Goal: Task Accomplishment & Management: Manage account settings

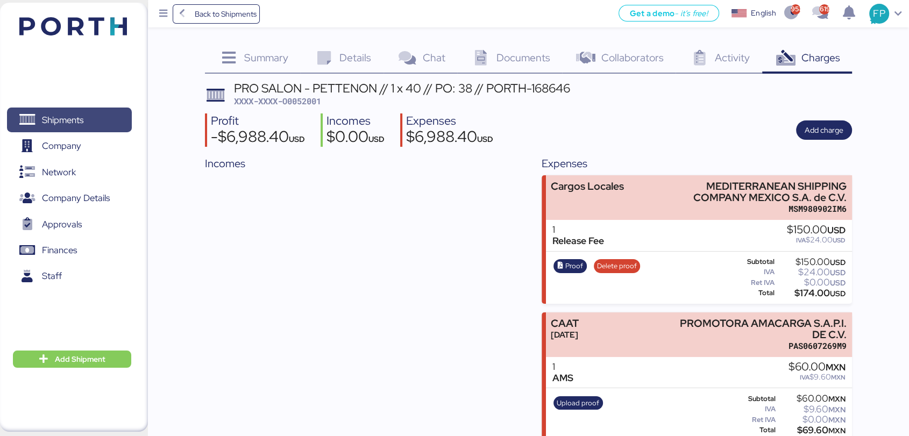
click at [86, 113] on span "Shipments" at bounding box center [69, 120] width 116 height 16
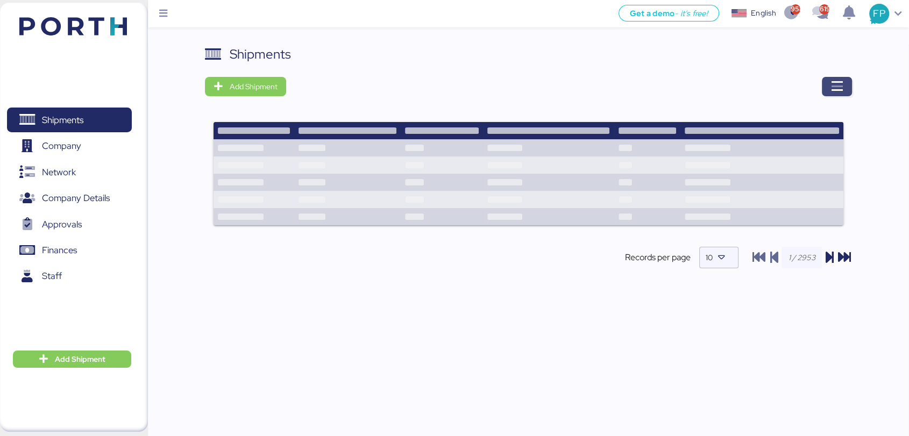
click at [834, 88] on icon "button" at bounding box center [836, 86] width 13 height 13
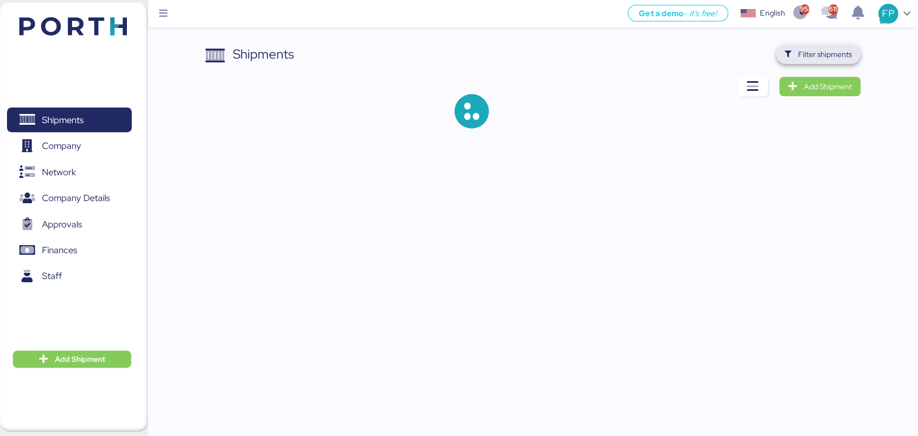
click at [827, 54] on span "Filter shipments" at bounding box center [825, 54] width 54 height 13
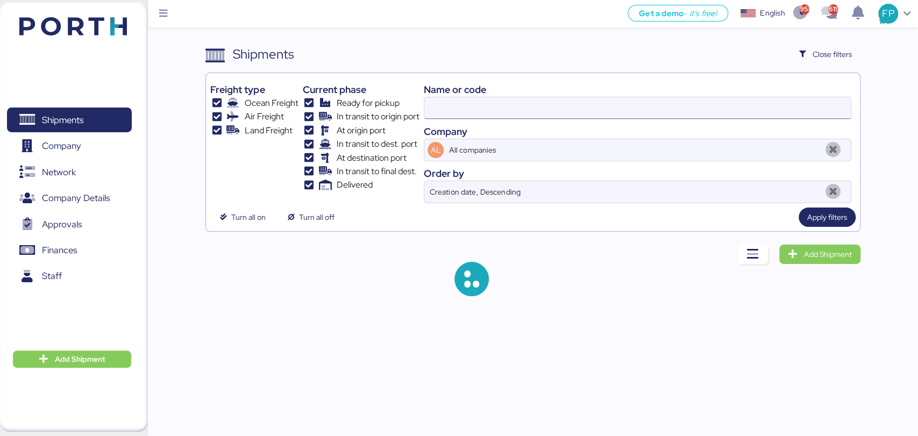
click at [464, 103] on input at bounding box center [637, 108] width 426 height 22
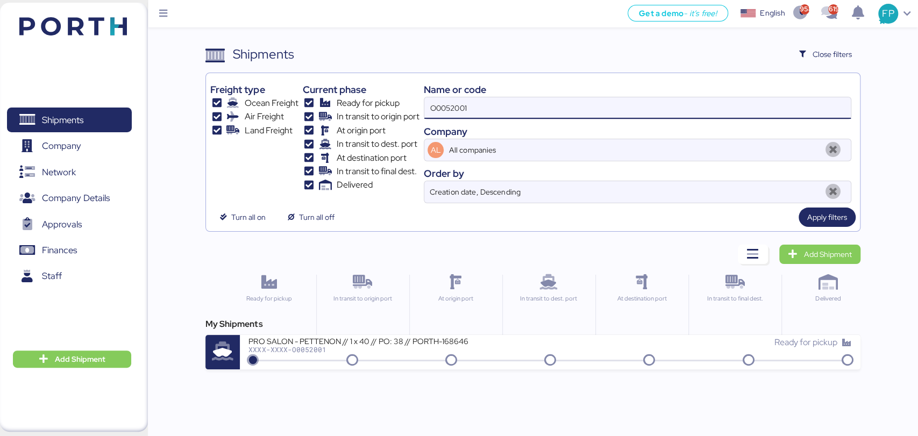
click at [464, 103] on input "O0052001" at bounding box center [637, 108] width 426 height 22
paste input "3"
type input "O0052003"
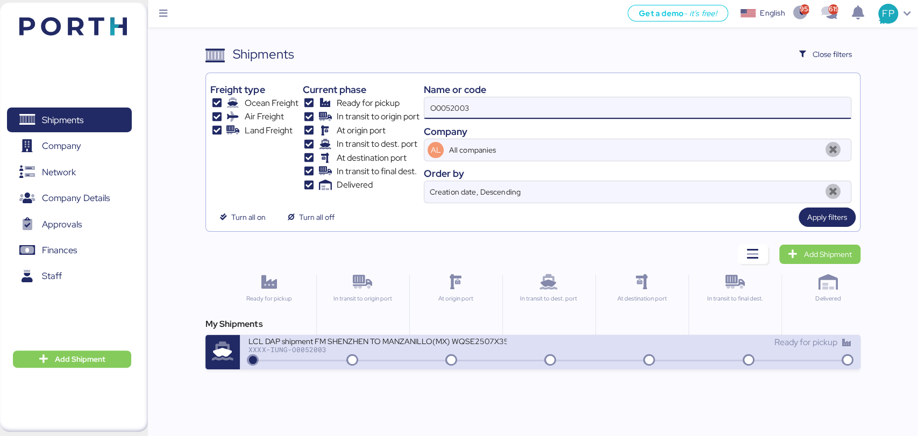
click at [390, 367] on div "LCL DAP shipment FM SHENZHEN TO MANZANILLO(MX) WQSE2507X35 XXXX-IUNG-O0052003 R…" at bounding box center [550, 352] width 620 height 34
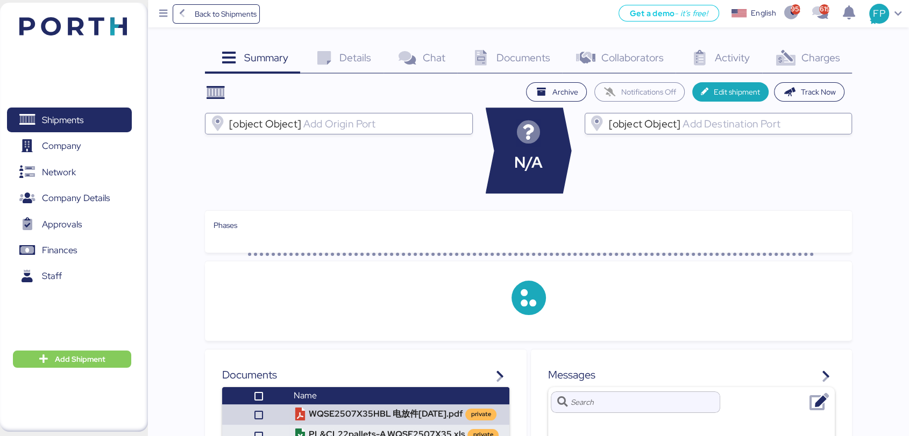
click at [825, 62] on span "Charges" at bounding box center [820, 58] width 39 height 14
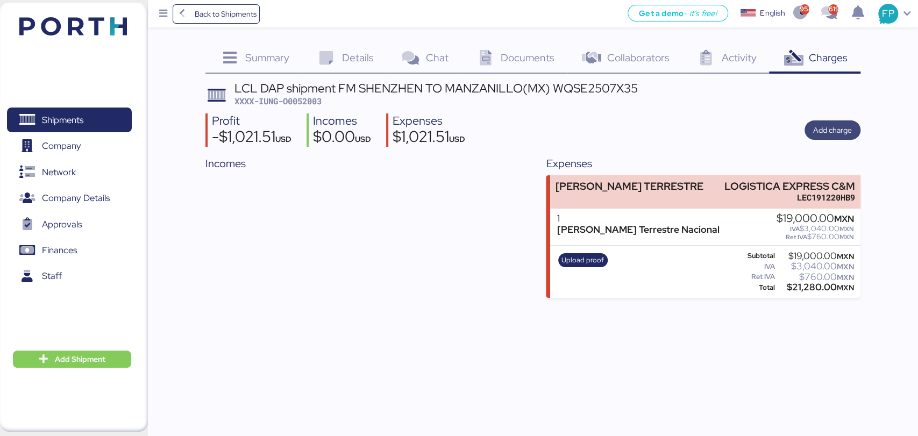
click at [833, 127] on span "Add charge" at bounding box center [832, 130] width 39 height 13
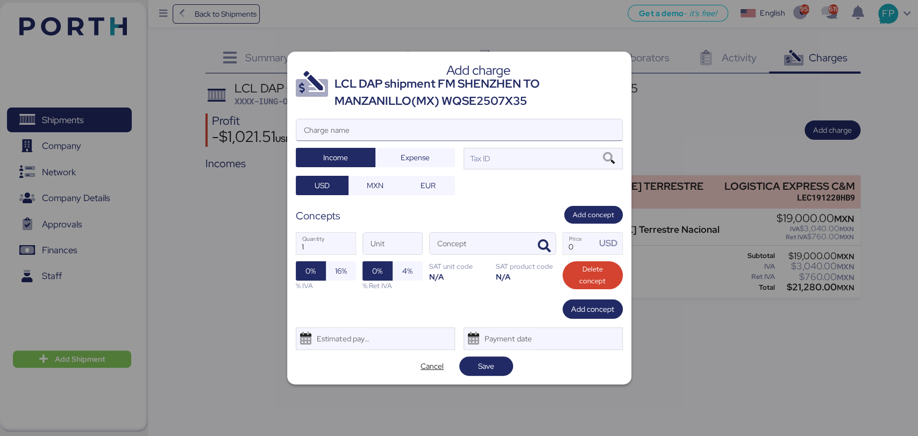
click at [371, 133] on input "Charge name" at bounding box center [459, 130] width 326 height 22
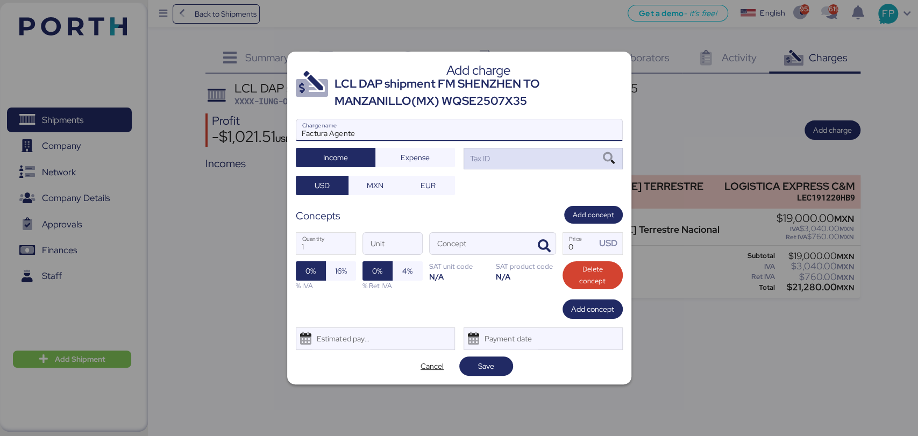
type input "Factura Agente"
click at [529, 162] on div "Tax ID" at bounding box center [543, 159] width 159 height 22
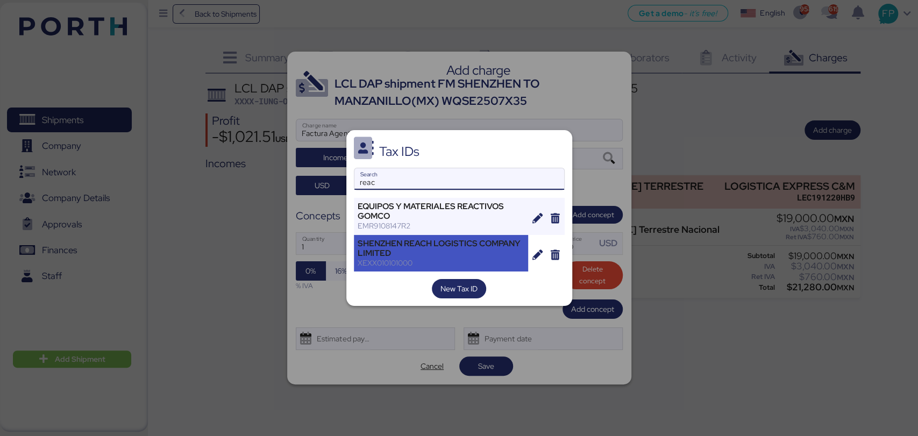
type input "reac"
click at [445, 260] on div "XEXX010101000" at bounding box center [441, 263] width 167 height 10
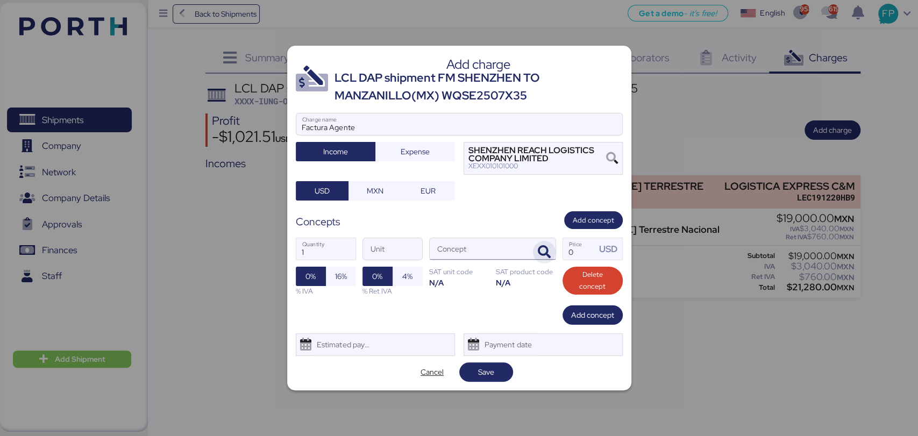
click at [541, 244] on span "button" at bounding box center [544, 252] width 23 height 23
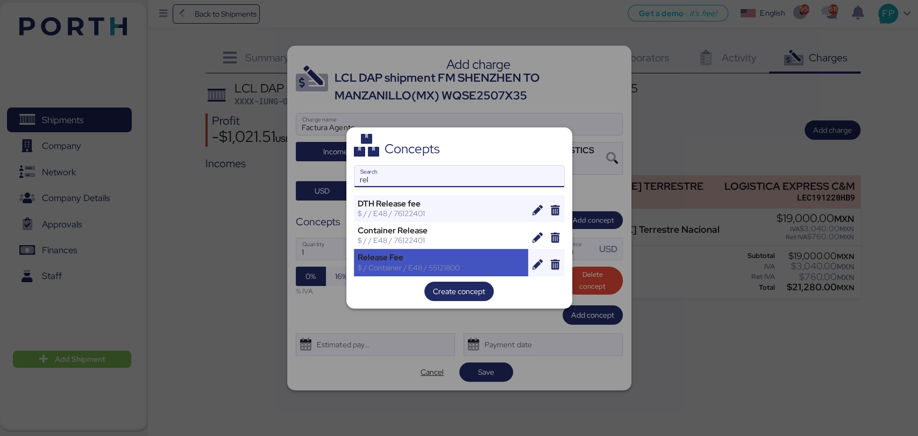
type input "rel"
click at [431, 251] on div "Release Fee $ / Container / E48 / 55121800" at bounding box center [441, 262] width 175 height 27
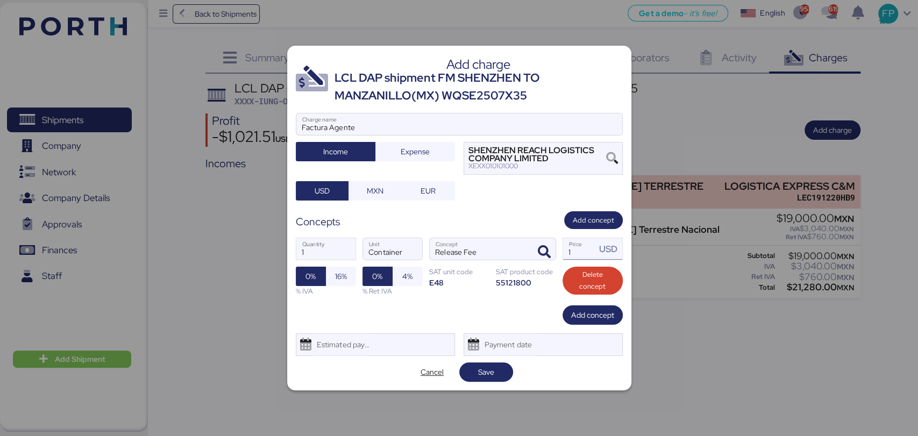
click at [577, 258] on input "1" at bounding box center [579, 249] width 33 height 22
type input "50"
click at [574, 310] on span "Add concept" at bounding box center [592, 315] width 43 height 13
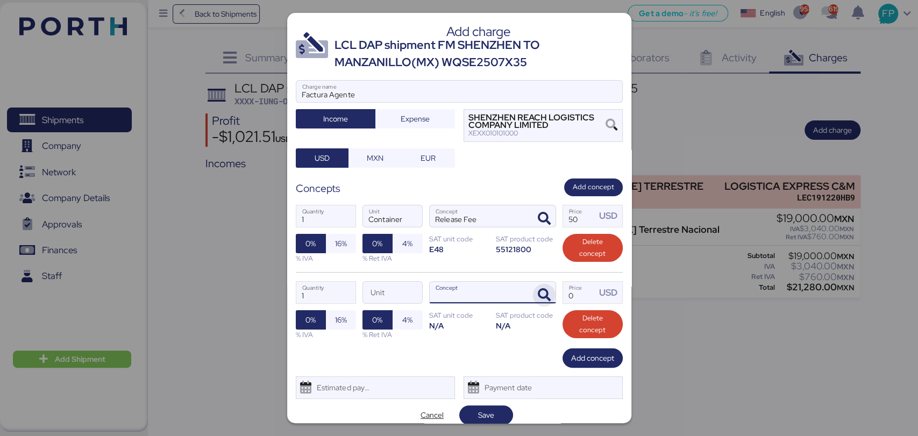
click at [533, 306] on span "button" at bounding box center [544, 295] width 23 height 23
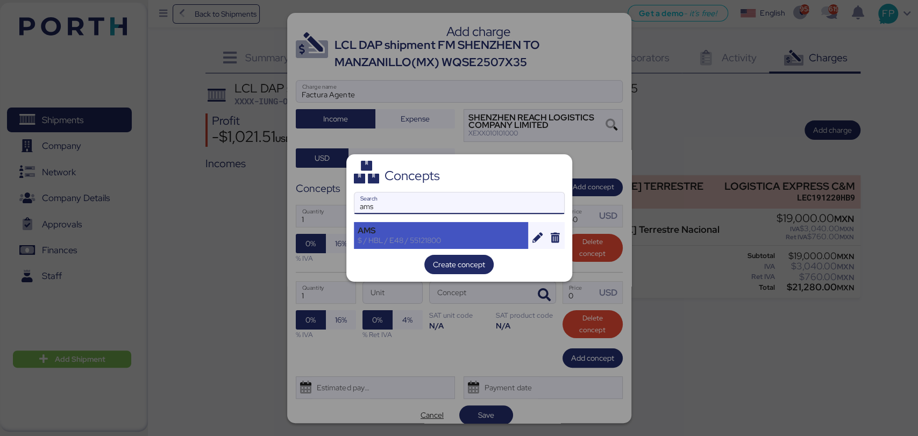
type input "ams"
click at [420, 222] on div "AMS $ / HBL / E48 / 55121800" at bounding box center [441, 235] width 175 height 27
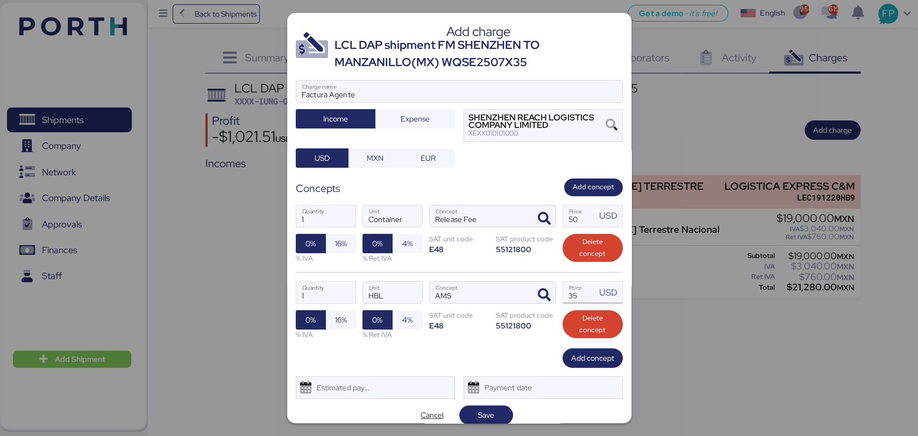
click at [567, 287] on input "35" at bounding box center [579, 293] width 33 height 22
type input "30"
click at [571, 354] on span "Add concept" at bounding box center [592, 358] width 43 height 13
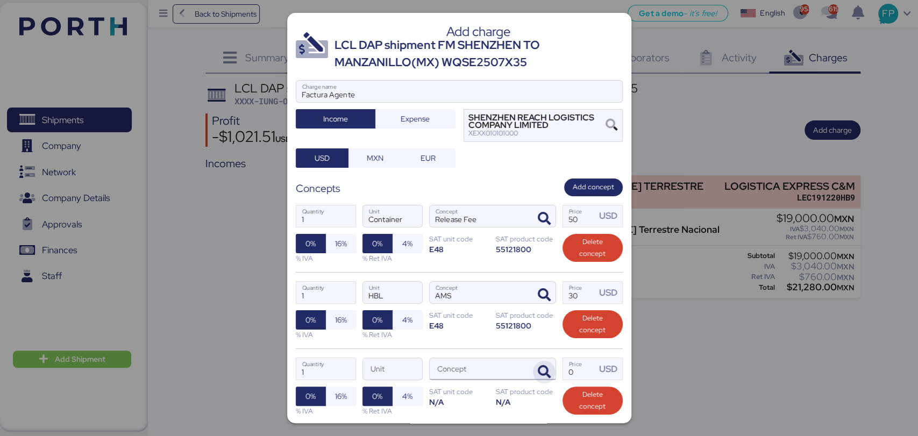
click at [538, 361] on span "button" at bounding box center [544, 372] width 23 height 23
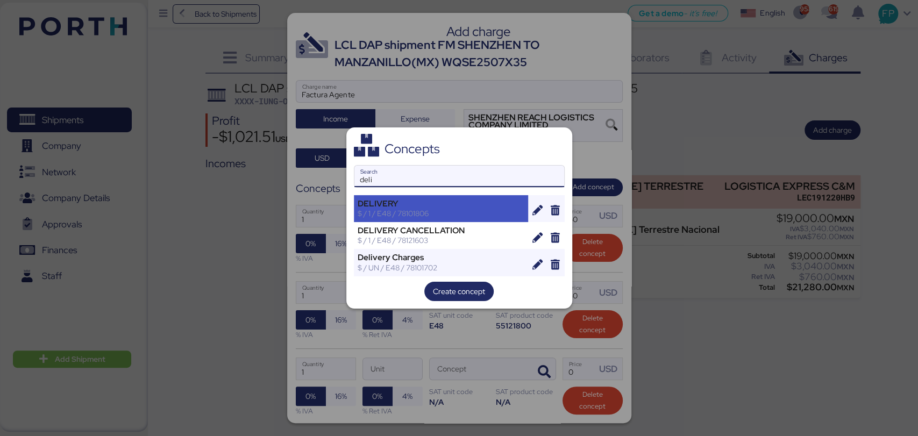
type input "deli"
click at [404, 203] on div "DELIVERY" at bounding box center [441, 204] width 167 height 10
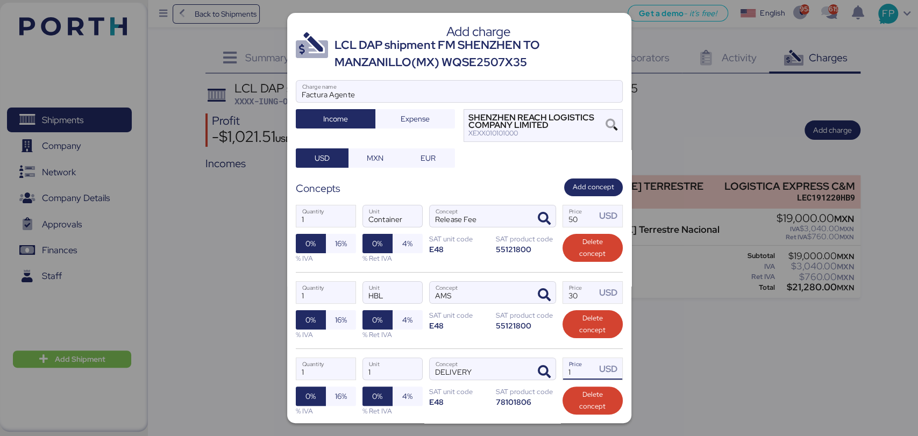
click at [578, 362] on input "1" at bounding box center [579, 369] width 33 height 22
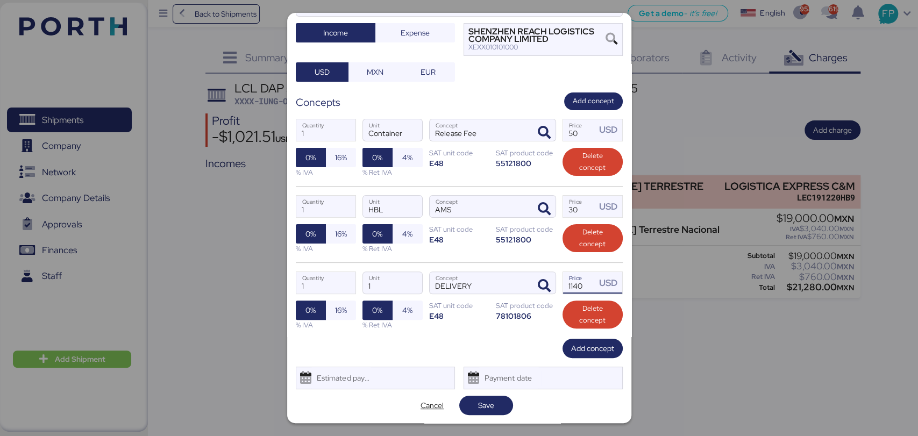
type input "1140"
click at [506, 396] on div "Cancel Save" at bounding box center [459, 405] width 327 height 19
click at [468, 400] on span "Save" at bounding box center [486, 405] width 37 height 15
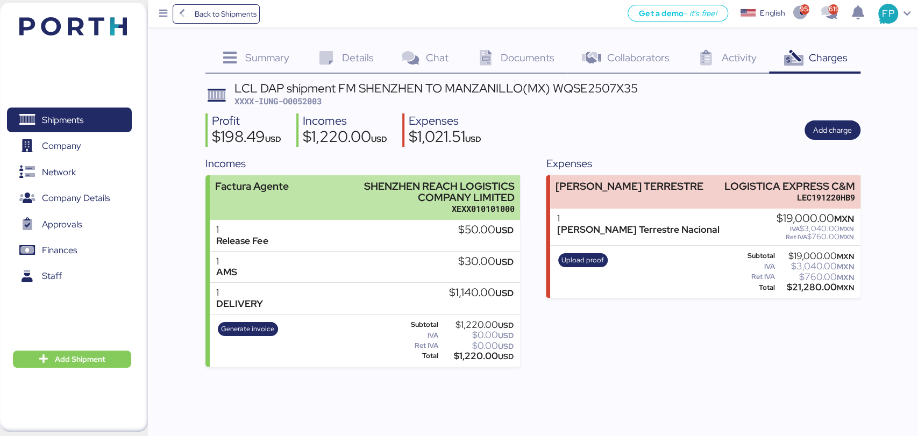
click at [303, 208] on div "Factura Agente SHENZHEN REACH LOGISTICS COMPANY LIMITED XEXX010101000" at bounding box center [365, 197] width 310 height 45
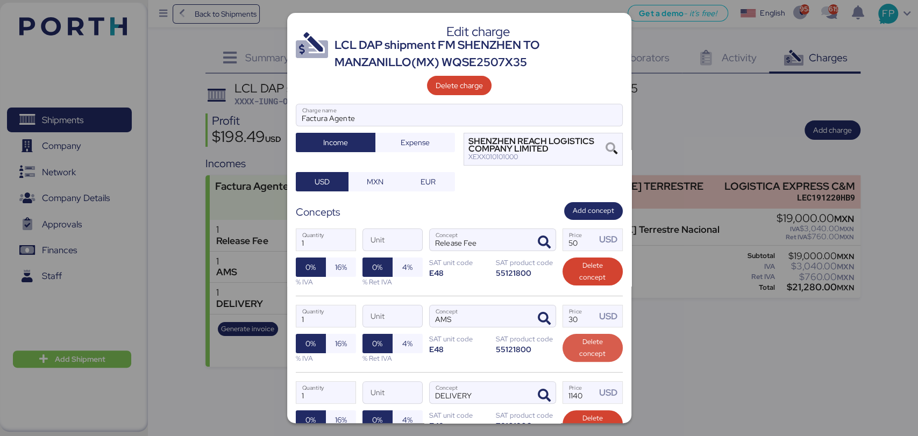
scroll to position [110, 0]
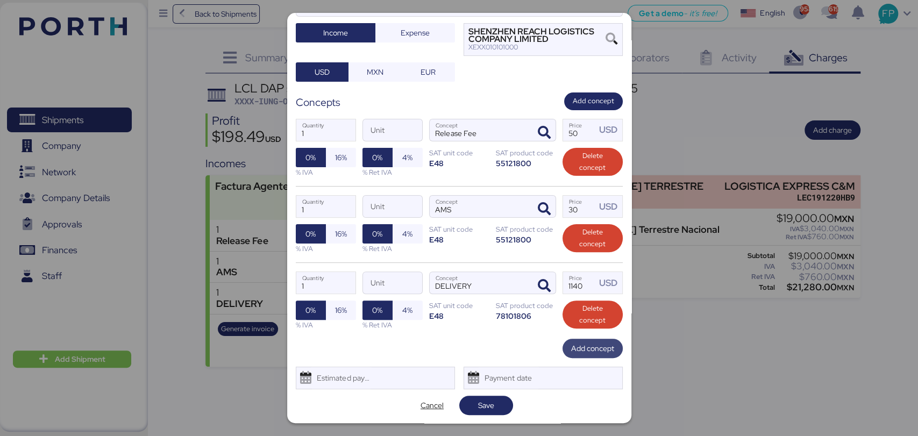
click at [582, 353] on span "Add concept" at bounding box center [592, 348] width 43 height 13
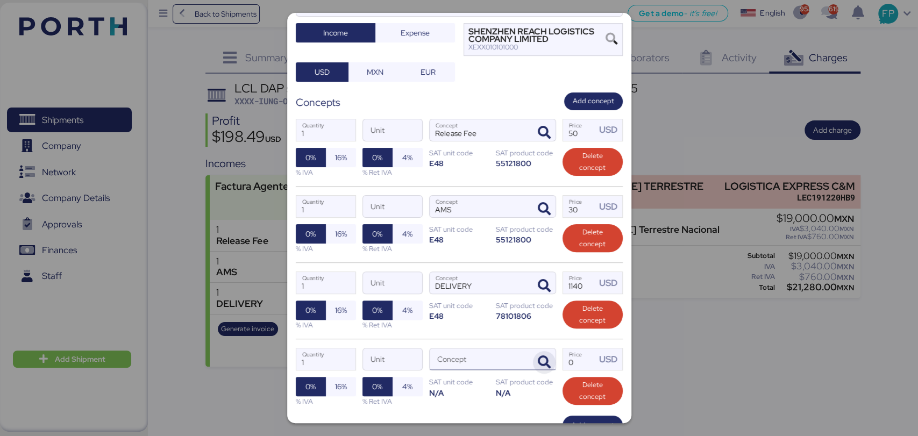
click at [536, 353] on span "button" at bounding box center [544, 362] width 23 height 23
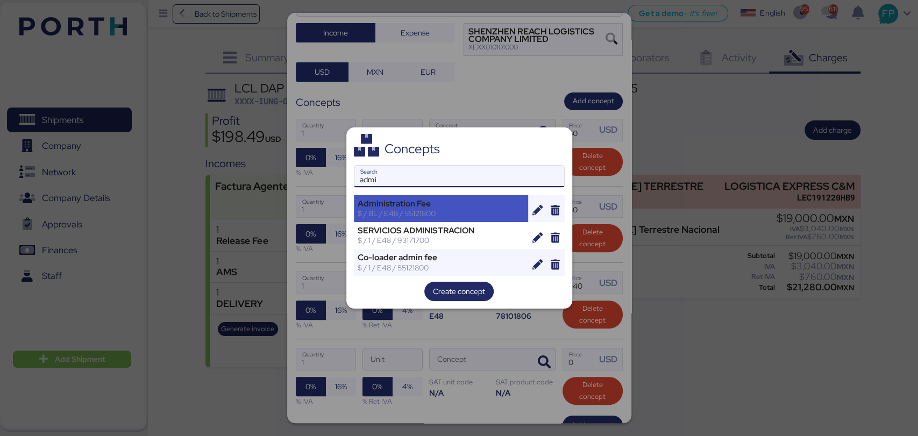
type input "admi"
click at [452, 218] on div "Administration Fee $ / BL / E48 / 55121800" at bounding box center [441, 208] width 175 height 27
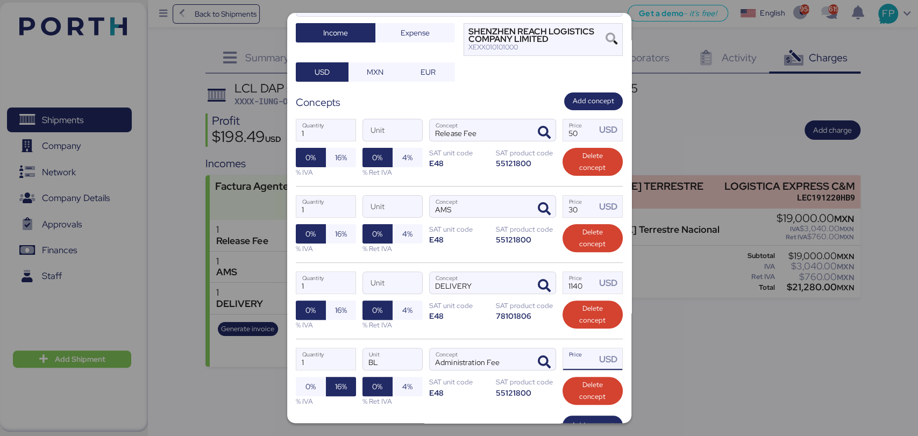
click at [569, 351] on input "Price USD" at bounding box center [579, 360] width 33 height 22
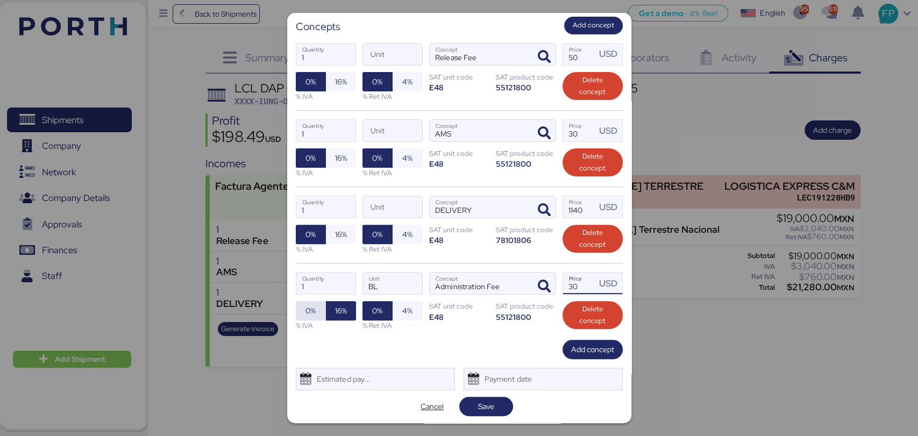
type input "30"
click at [315, 312] on span "0%" at bounding box center [310, 310] width 10 height 13
click at [480, 407] on span "Save" at bounding box center [486, 406] width 16 height 13
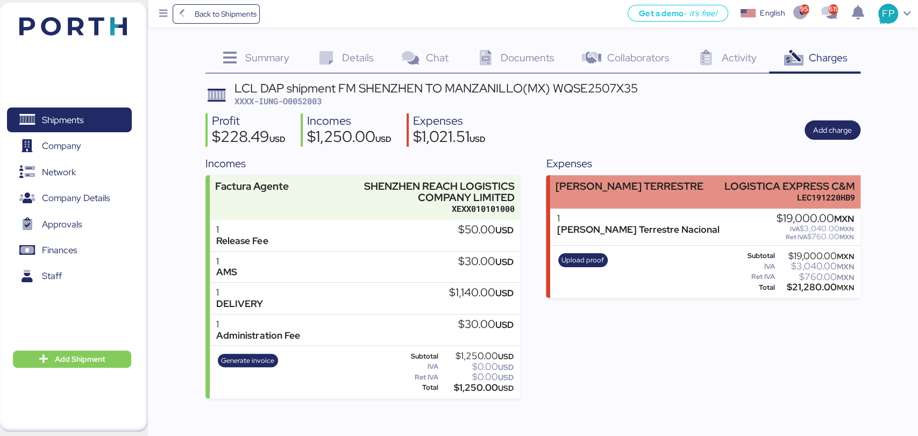
click at [709, 200] on div "FLETE TERRESTRE LOGISTICA EXPRESS C&M LEC191220HB9" at bounding box center [705, 191] width 310 height 33
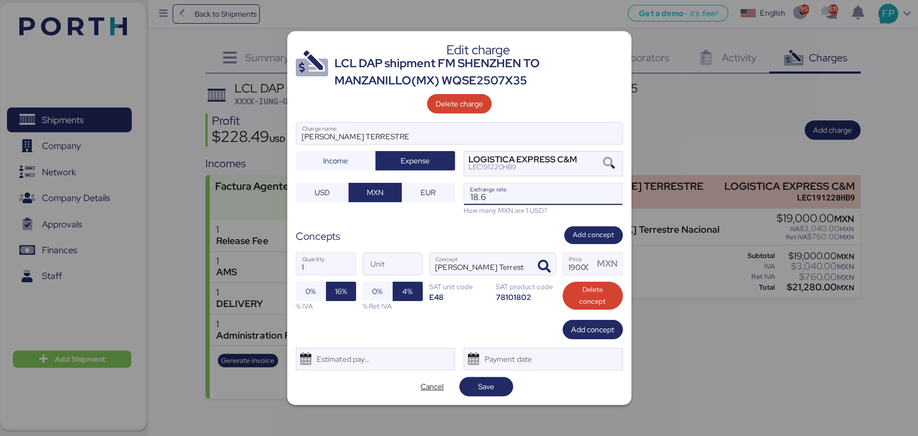
click at [521, 200] on input "18.6" at bounding box center [543, 194] width 158 height 22
type input "18.6"
click at [499, 383] on span "Save" at bounding box center [486, 386] width 37 height 15
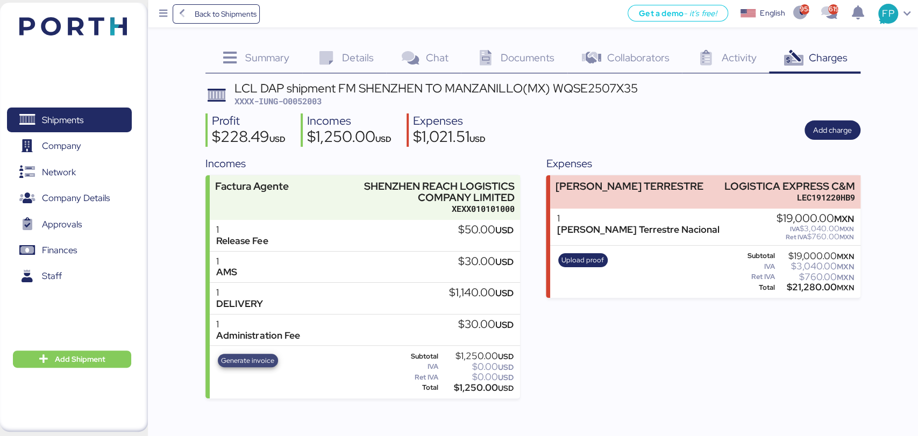
click at [262, 355] on span "Generate invoice" at bounding box center [247, 361] width 53 height 12
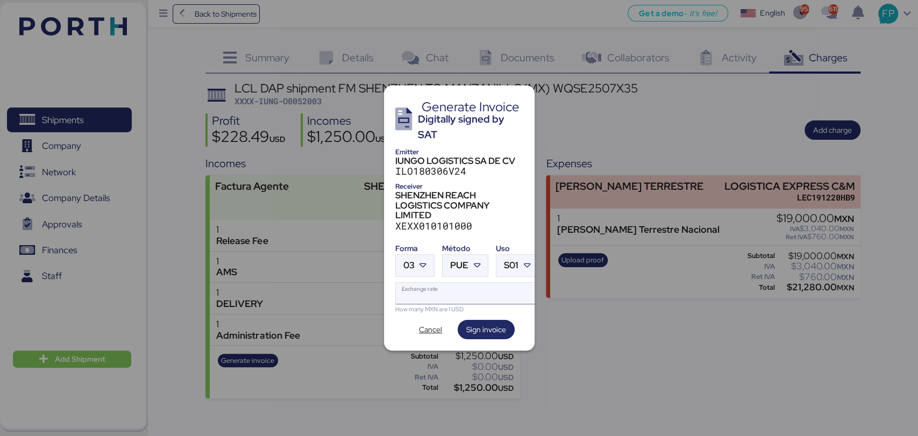
click at [435, 288] on input "Exchange rate" at bounding box center [467, 294] width 143 height 22
type input "0"
click at [464, 261] on span "PUE" at bounding box center [459, 265] width 18 height 9
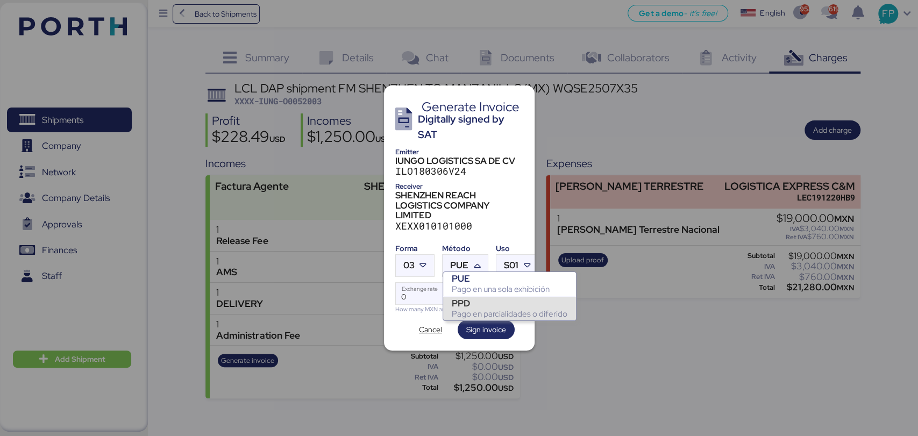
click at [478, 304] on div "PPD" at bounding box center [510, 303] width 116 height 11
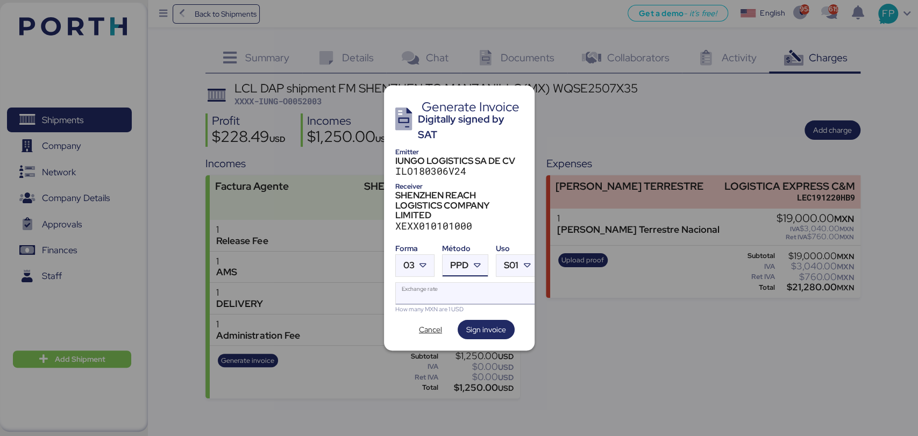
click at [454, 294] on input "Exchange rate" at bounding box center [467, 294] width 143 height 22
type input "0"
paste input "18.6615"
type input "18.6615"
click at [491, 333] on span "Sign invoice" at bounding box center [486, 329] width 57 height 19
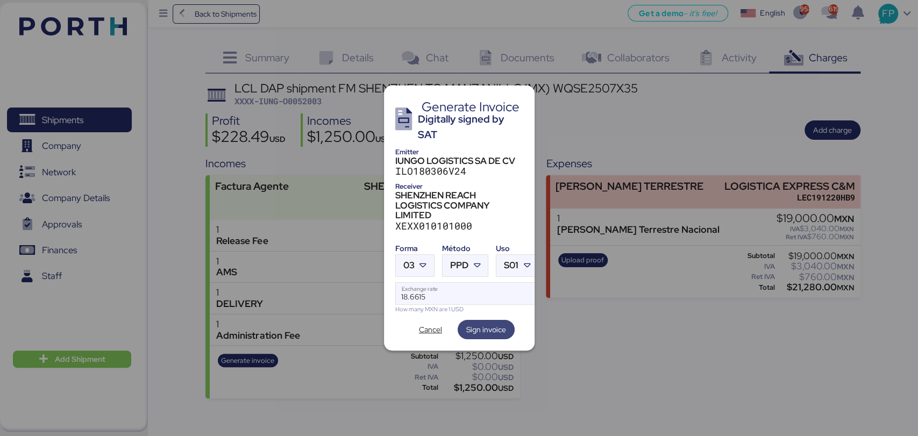
click at [476, 323] on span "Sign invoice" at bounding box center [486, 329] width 40 height 13
click at [436, 323] on span "Cancel" at bounding box center [430, 329] width 23 height 13
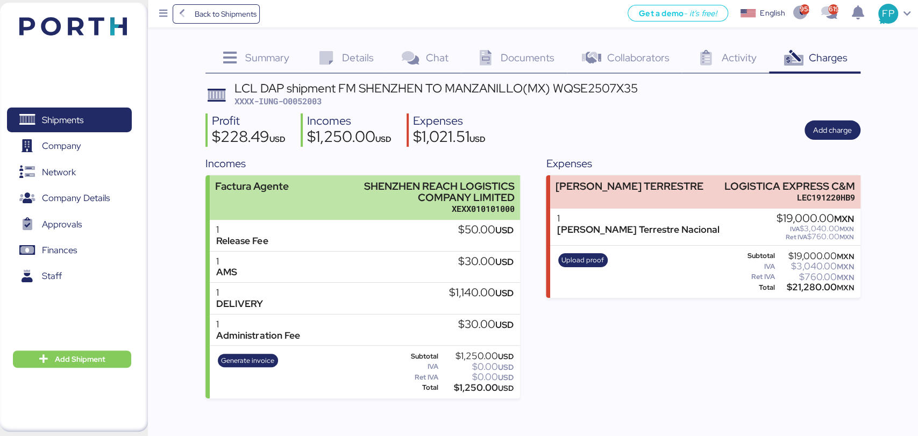
click at [346, 213] on div "XEXX010101000" at bounding box center [425, 208] width 180 height 11
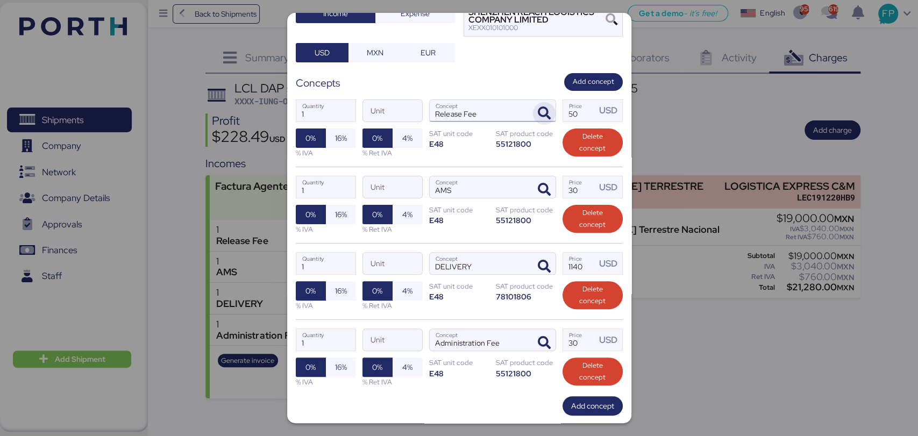
scroll to position [138, 0]
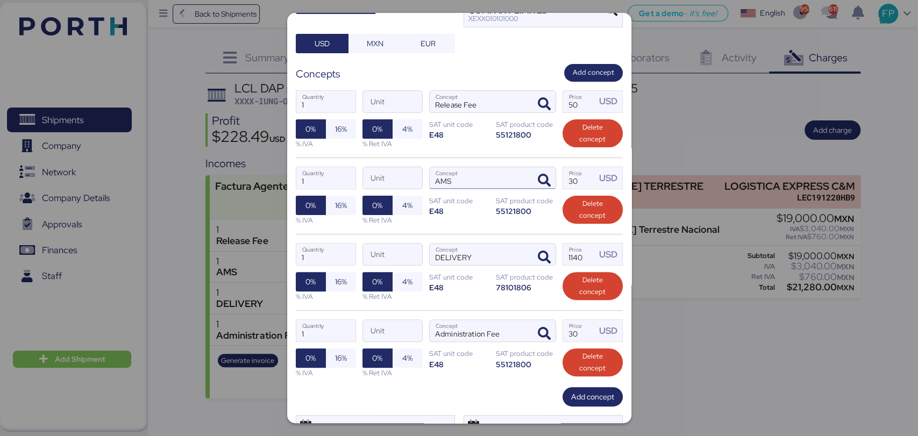
click at [487, 169] on input "AMS" at bounding box center [480, 178] width 100 height 22
click at [513, 249] on input "DELIVERY" at bounding box center [480, 255] width 100 height 22
click at [538, 252] on icon "button" at bounding box center [544, 257] width 13 height 13
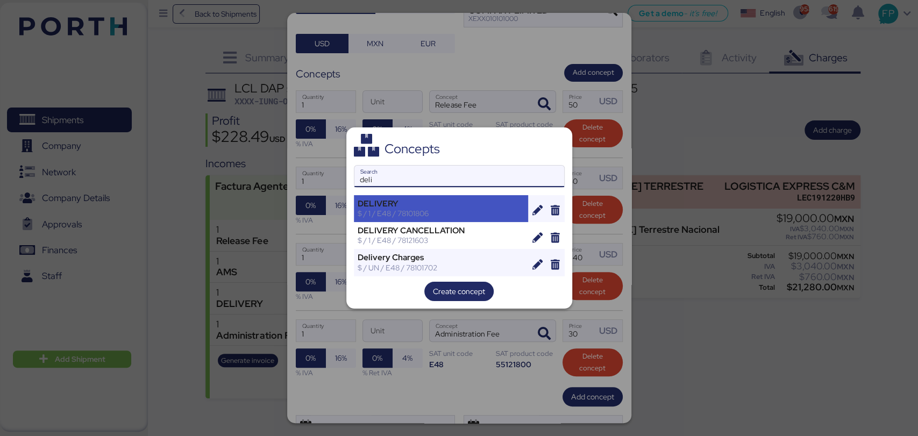
type input "deli"
click at [394, 207] on div "DELIVERY" at bounding box center [441, 204] width 167 height 10
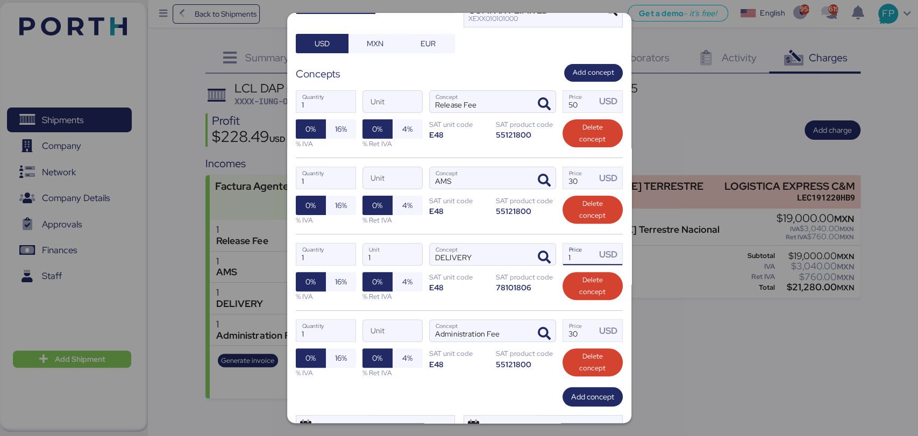
click at [572, 254] on input "1" at bounding box center [579, 255] width 33 height 22
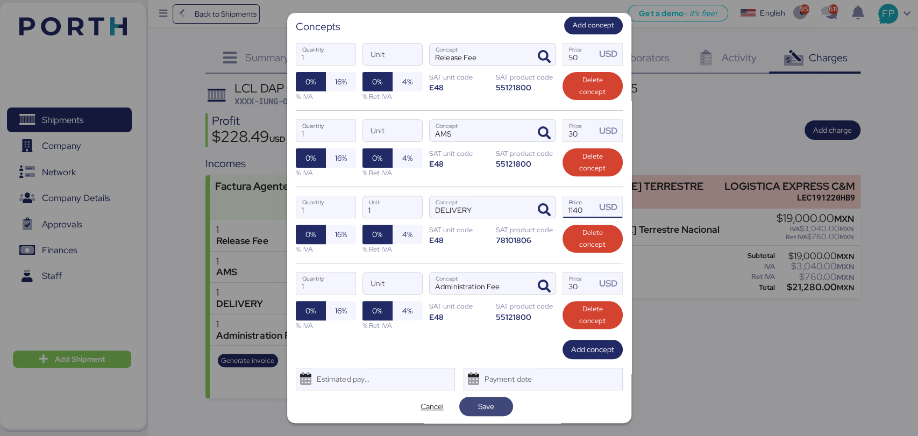
type input "1140"
click at [495, 401] on span "Save" at bounding box center [486, 406] width 37 height 15
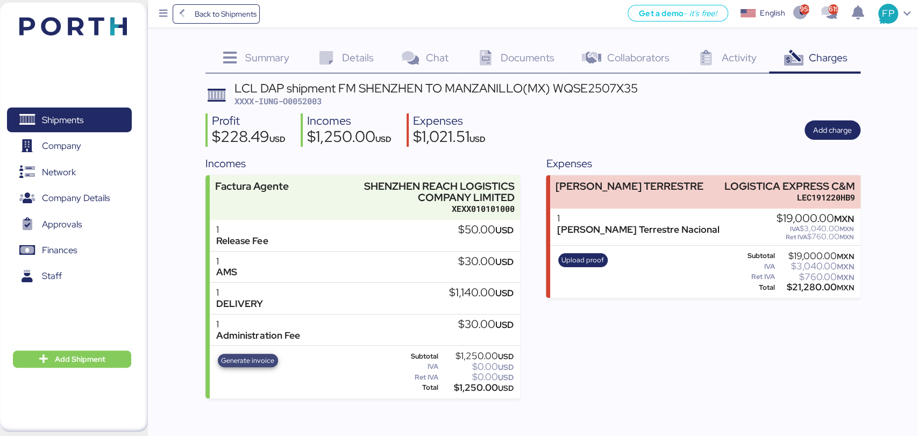
click at [256, 355] on span "Generate invoice" at bounding box center [247, 361] width 53 height 12
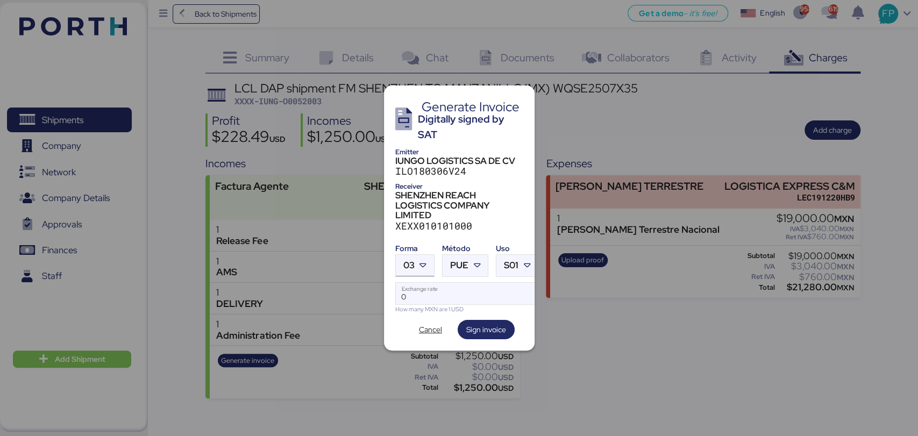
click at [426, 260] on icon at bounding box center [423, 265] width 11 height 11
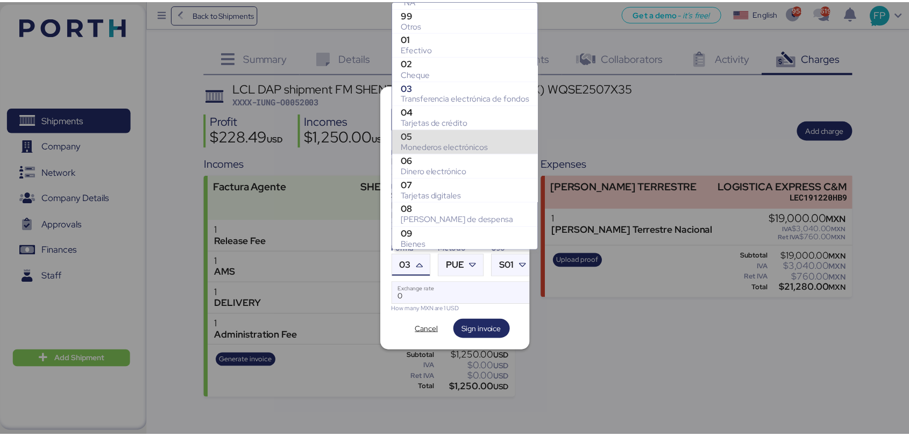
scroll to position [146, 0]
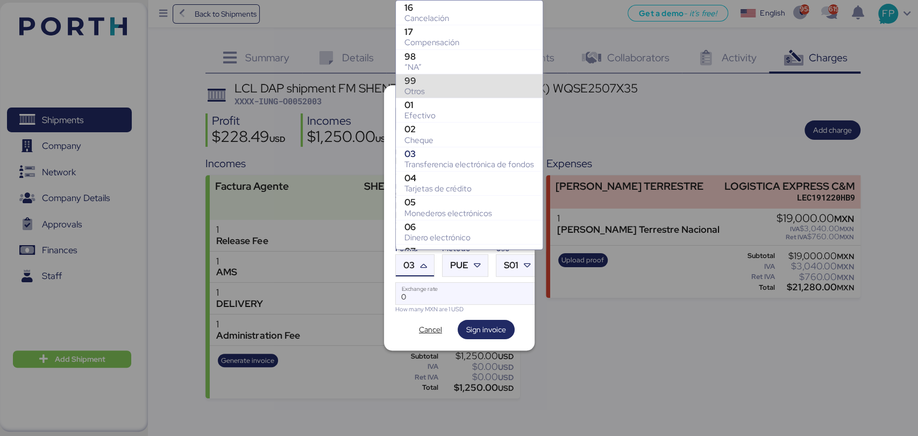
click at [430, 82] on div "99" at bounding box center [469, 80] width 130 height 11
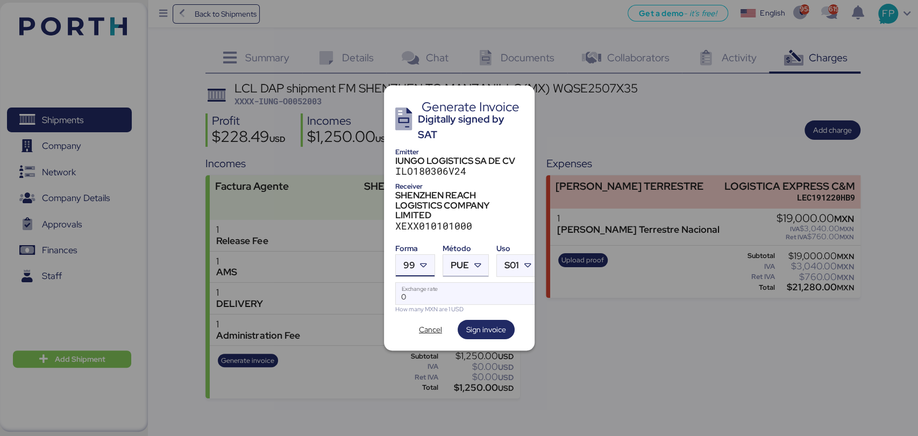
click at [474, 261] on icon at bounding box center [477, 265] width 11 height 11
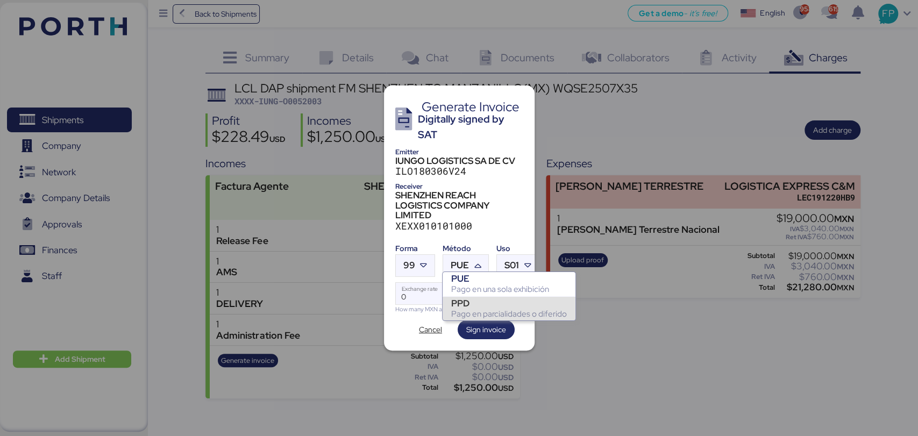
click at [481, 305] on div "PPD" at bounding box center [509, 303] width 116 height 11
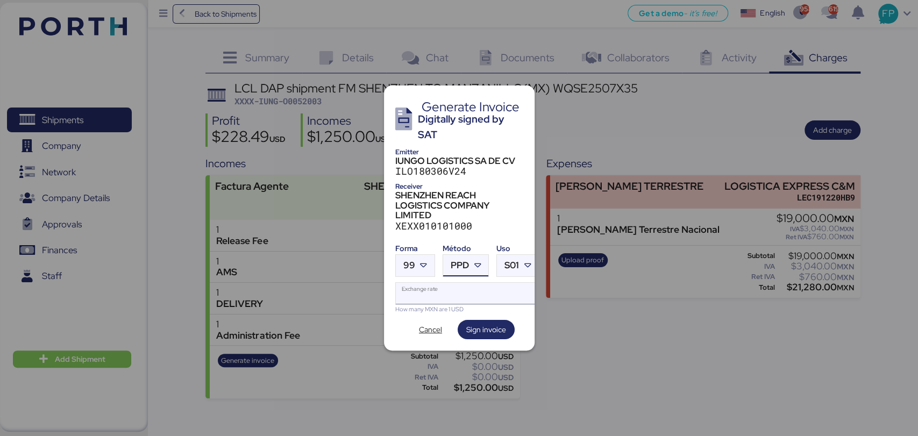
click at [445, 290] on input "Exchange rate" at bounding box center [467, 294] width 143 height 22
paste input "18.6615"
type input "18.6615"
click at [471, 326] on span "Sign invoice" at bounding box center [486, 329] width 40 height 13
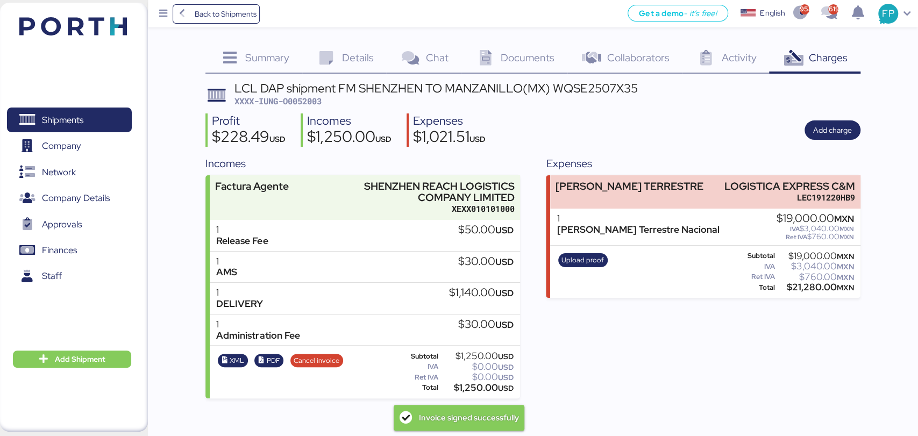
click at [309, 98] on span "XXXX-IUNG-O0052003" at bounding box center [277, 101] width 87 height 11
copy span "O0052003"
click at [574, 94] on div "LCL DAP shipment FM SHENZHEN TO MANZANILLO(MX) WQSE2507X35" at bounding box center [435, 88] width 403 height 12
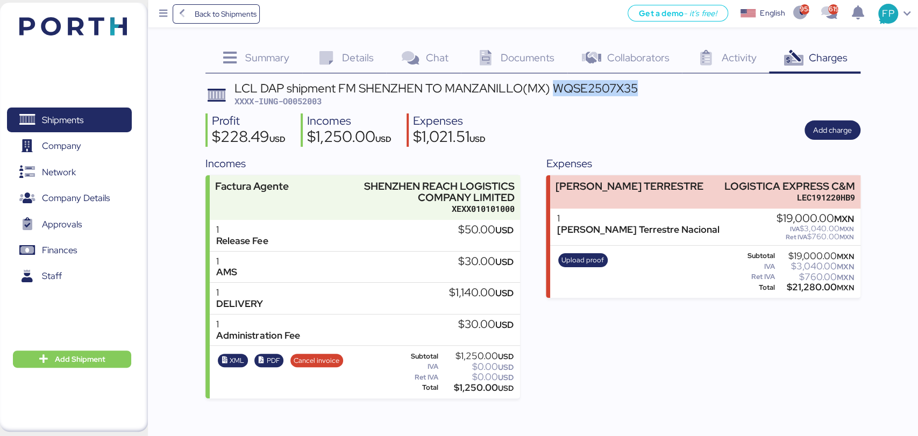
click at [574, 94] on div "LCL DAP shipment FM SHENZHEN TO MANZANILLO(MX) WQSE2507X35" at bounding box center [435, 88] width 403 height 12
copy div "WQSE2507X35"
click at [269, 355] on span "PDF" at bounding box center [273, 361] width 13 height 12
click at [93, 118] on span "Shipments" at bounding box center [69, 120] width 116 height 16
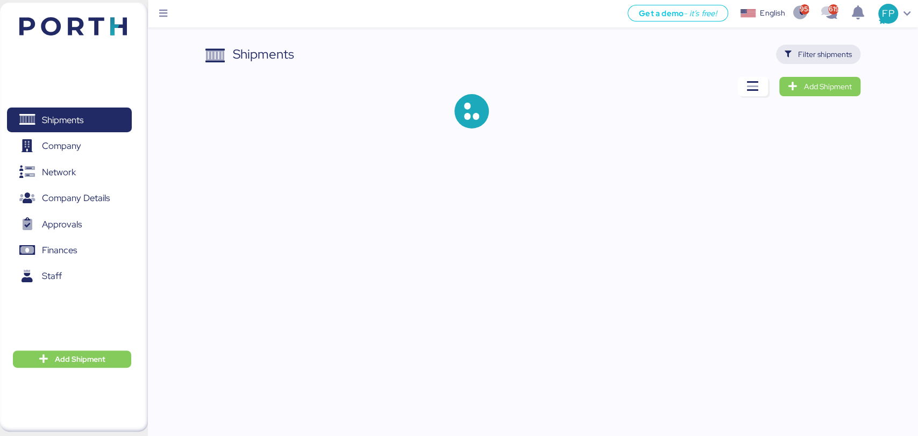
click at [824, 58] on span "Filter shipments" at bounding box center [825, 54] width 54 height 13
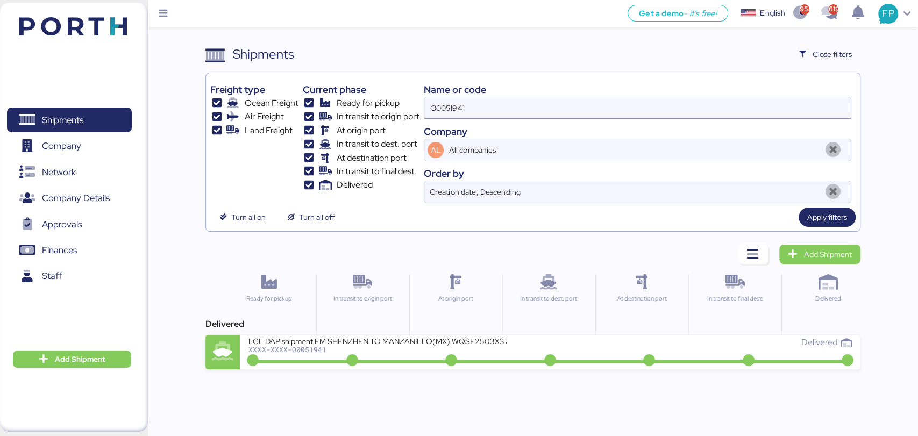
click at [451, 111] on input "O0051941" at bounding box center [637, 108] width 426 height 22
paste input "2026"
type input "O0052026"
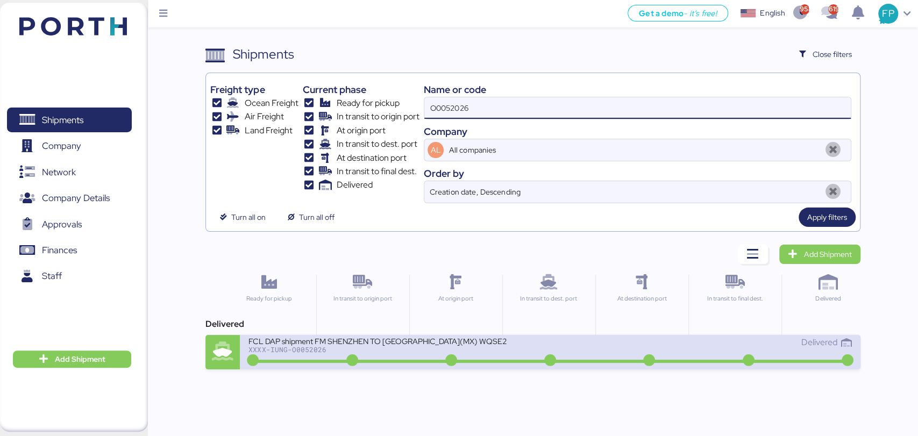
click at [424, 350] on div "XXXX-IUNG-O0052026" at bounding box center [377, 350] width 258 height 8
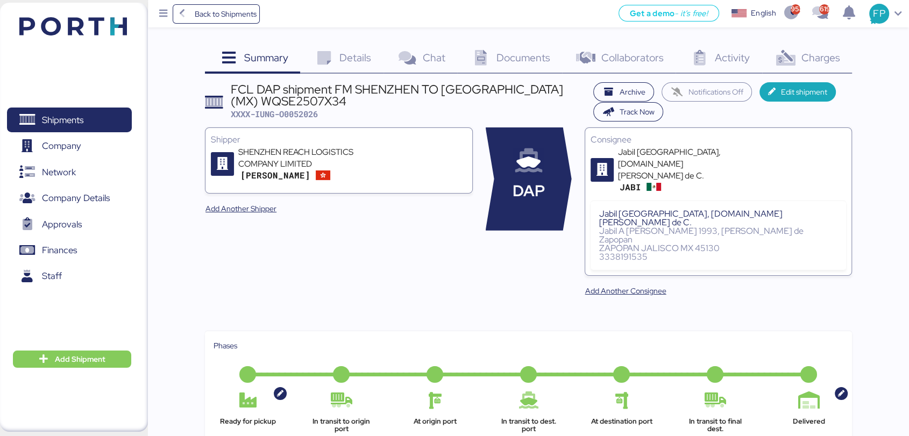
click at [796, 60] on icon at bounding box center [785, 59] width 23 height 16
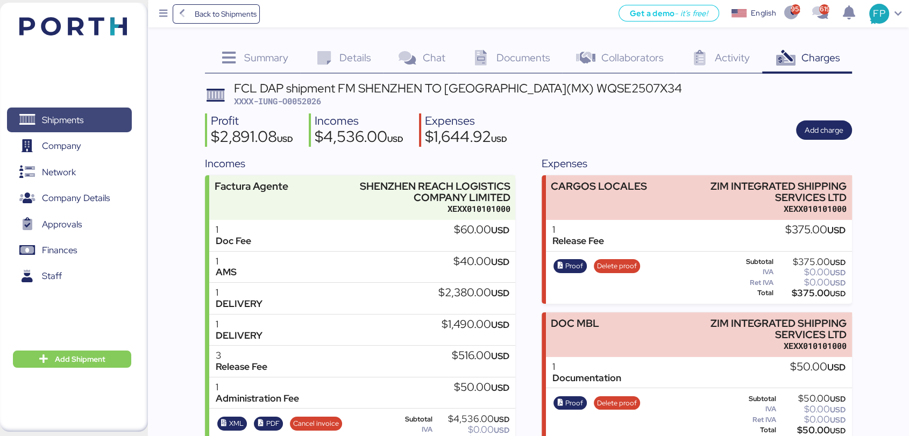
click at [100, 128] on span "Shipments" at bounding box center [69, 120] width 116 height 16
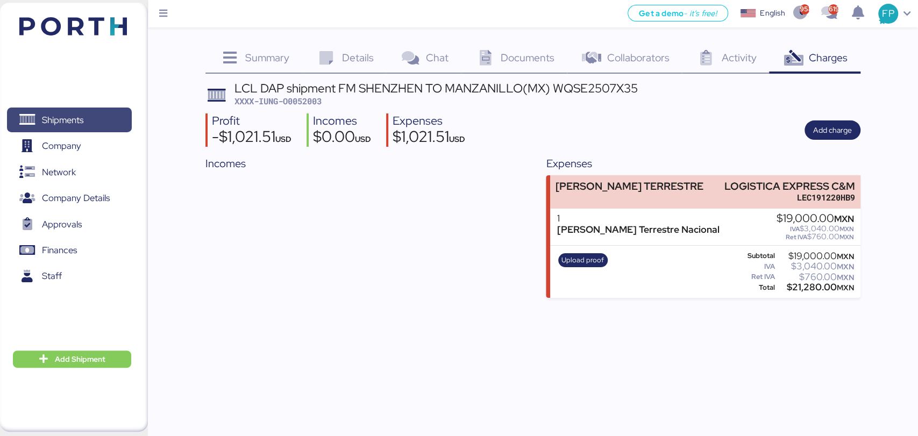
click at [116, 119] on span "Shipments" at bounding box center [69, 120] width 116 height 16
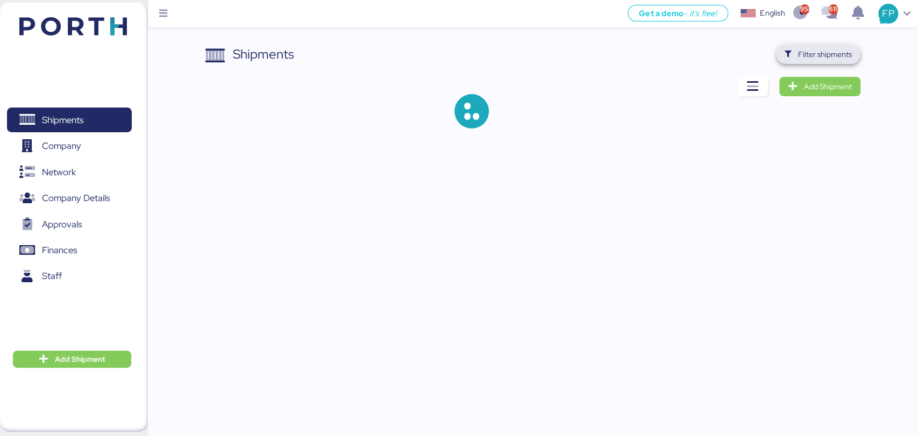
click at [816, 54] on span "Filter shipments" at bounding box center [825, 54] width 54 height 13
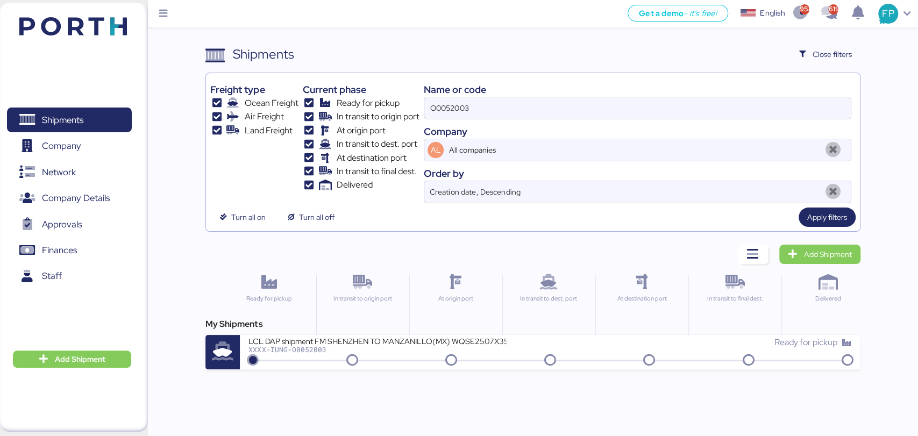
click at [453, 84] on div "Name or code" at bounding box center [637, 89] width 427 height 15
click at [453, 105] on input "O0052003" at bounding box center [637, 108] width 426 height 22
paste input "1941"
type input "O0051941"
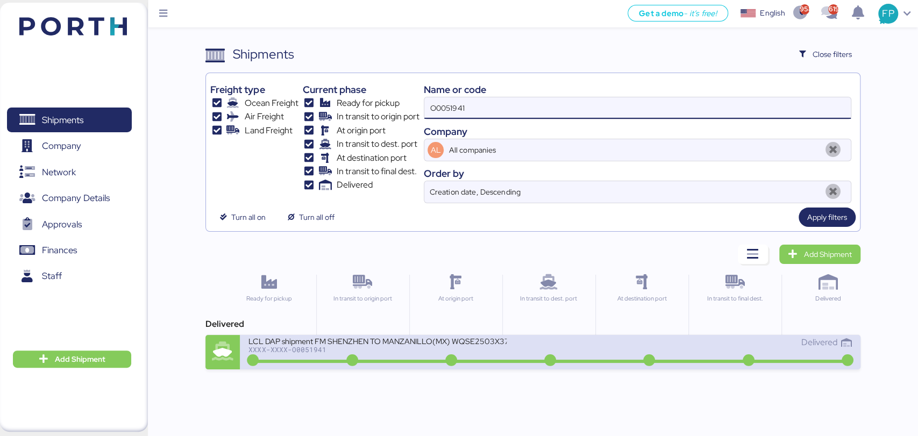
click at [407, 344] on div "LCL DAP shipment FM SHENZHEN TO MANZANILLO(MX) WQSE2503X37" at bounding box center [377, 340] width 258 height 9
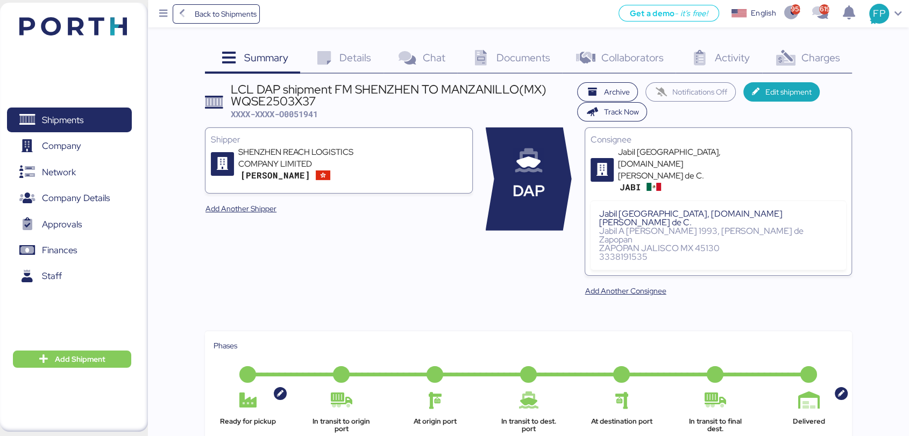
click at [821, 60] on span "Charges" at bounding box center [820, 58] width 39 height 14
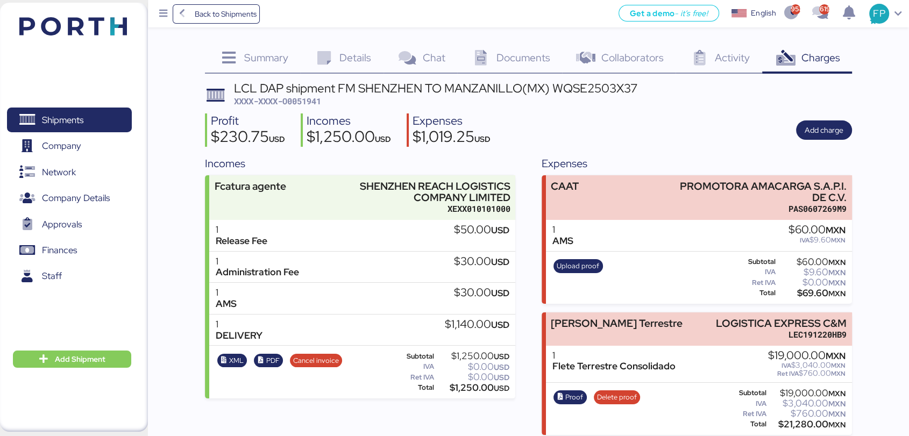
scroll to position [11, 0]
click at [270, 355] on span "PDF" at bounding box center [272, 361] width 13 height 12
click at [585, 82] on div "LCL DAP shipment FM SHENZHEN TO MANZANILLO(MX) WQSE2503X37" at bounding box center [435, 88] width 403 height 12
copy div "WQSE2503X37"
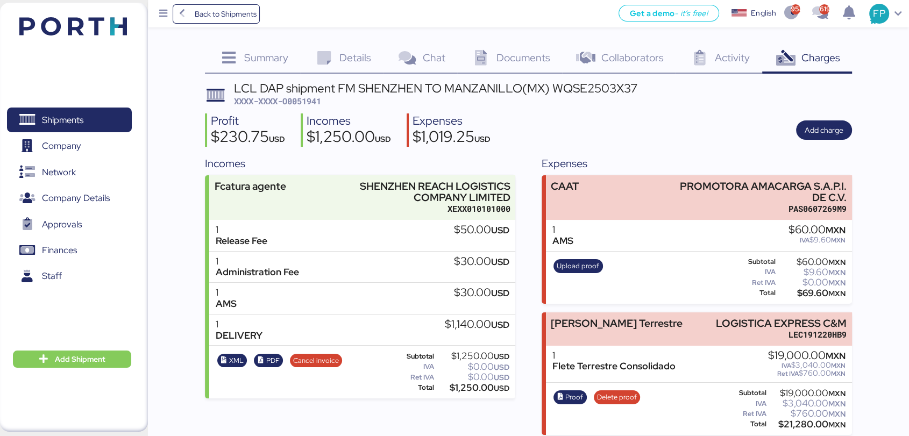
click at [466, 384] on div "$1,250.00 USD" at bounding box center [472, 388] width 73 height 8
copy div "1,250.00"
click at [614, 82] on div "LCL DAP shipment FM SHENZHEN TO MANZANILLO(MX) WQSE2503X37" at bounding box center [435, 88] width 403 height 12
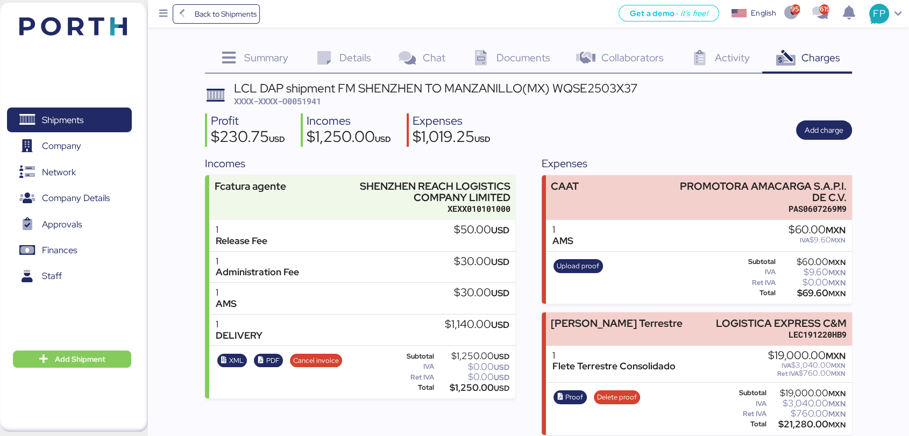
copy div "WQSE2503X37"
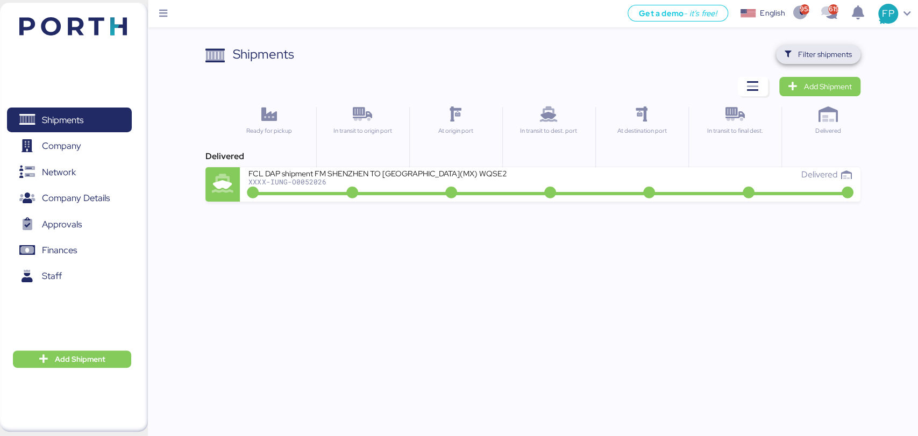
click at [821, 58] on span "Filter shipments" at bounding box center [825, 54] width 54 height 13
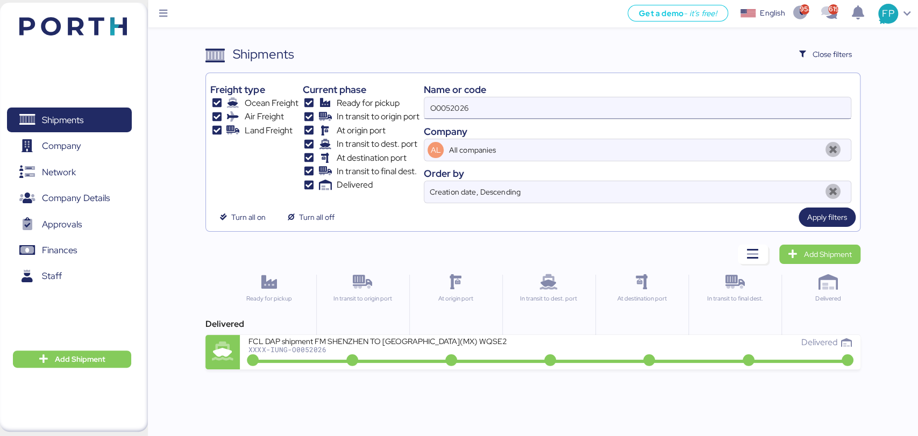
click at [458, 103] on input "O0052026" at bounding box center [637, 108] width 426 height 22
paste input "03"
type input "O0052003"
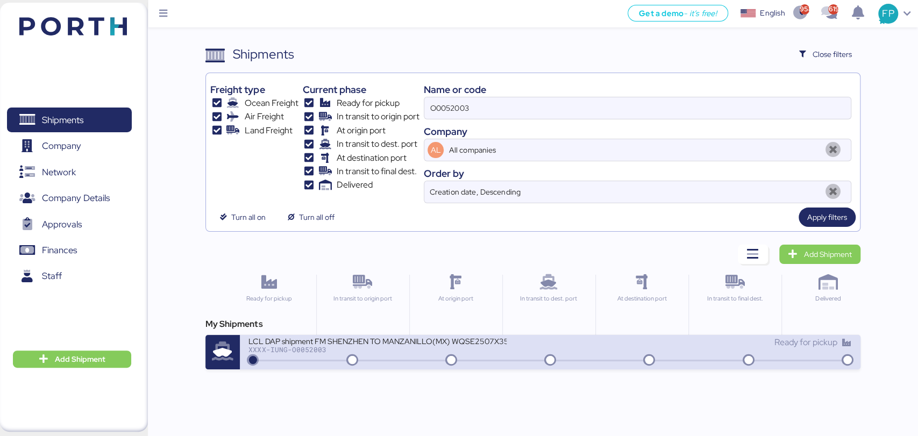
click at [361, 343] on div "LCL DAP shipment FM SHENZHEN TO MANZANILLO(MX) WQSE2507X35" at bounding box center [377, 340] width 258 height 9
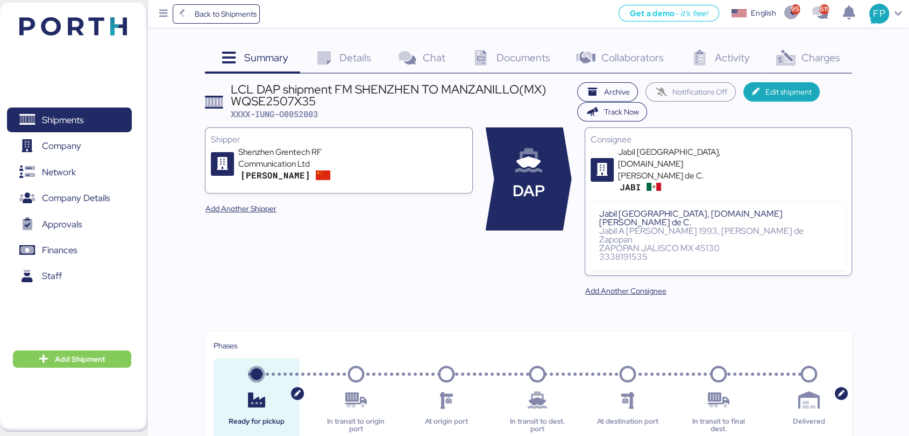
click at [816, 66] on div "Charges 0" at bounding box center [807, 59] width 90 height 29
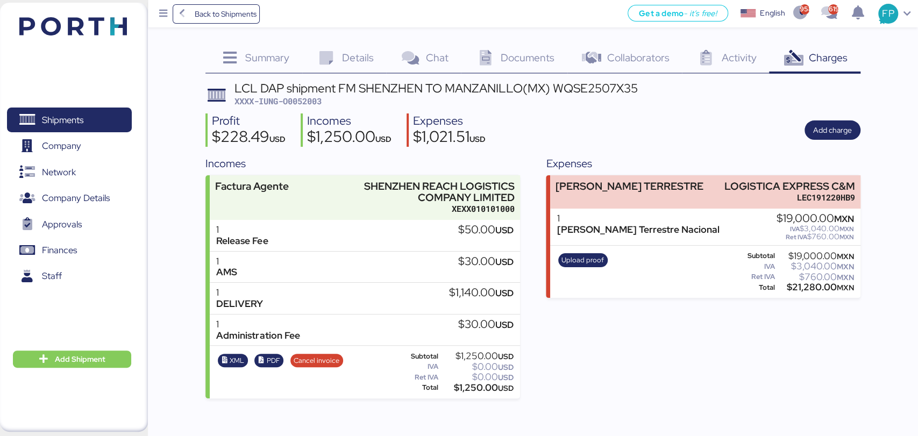
click at [299, 103] on span "XXXX-IUNG-O0052003" at bounding box center [277, 101] width 87 height 11
copy span "O0052003"
click at [86, 119] on span "Shipments" at bounding box center [69, 120] width 116 height 16
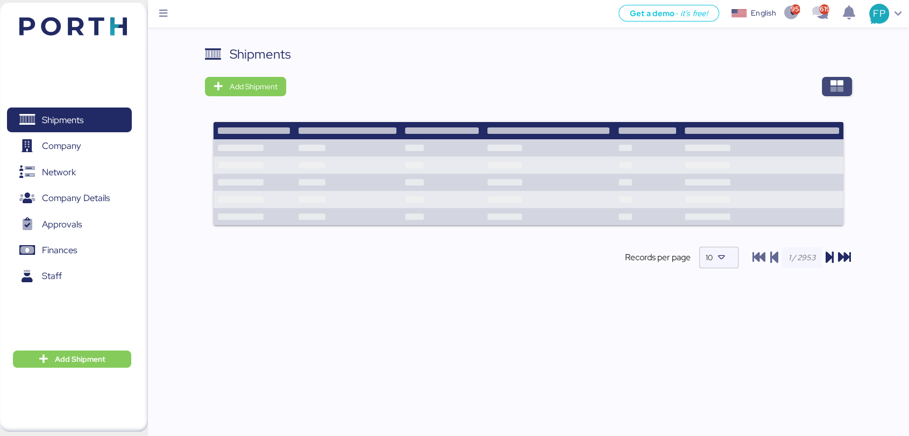
click at [839, 90] on icon "button" at bounding box center [836, 86] width 13 height 13
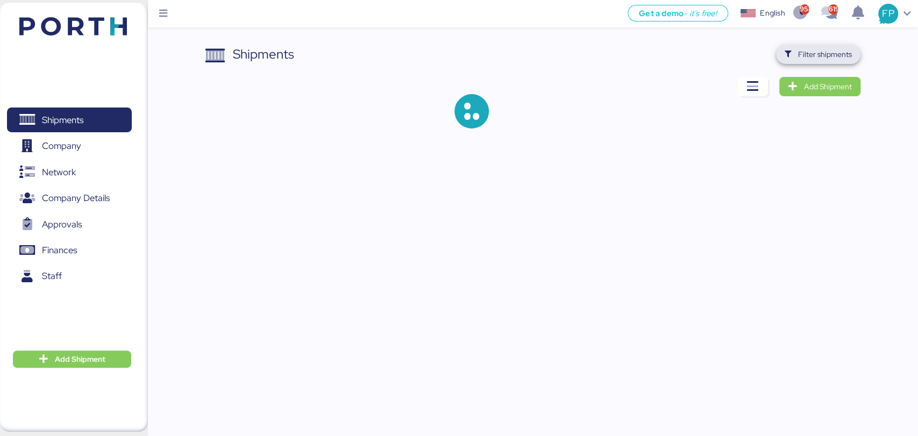
click at [804, 58] on span "Filter shipments" at bounding box center [825, 54] width 54 height 13
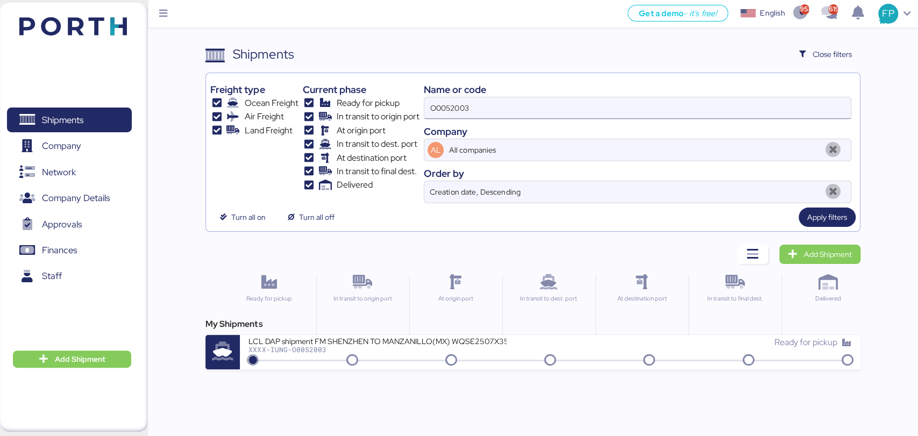
click at [449, 106] on input "O0052003" at bounding box center [637, 108] width 426 height 22
paste input "1939"
type input "O0051939"
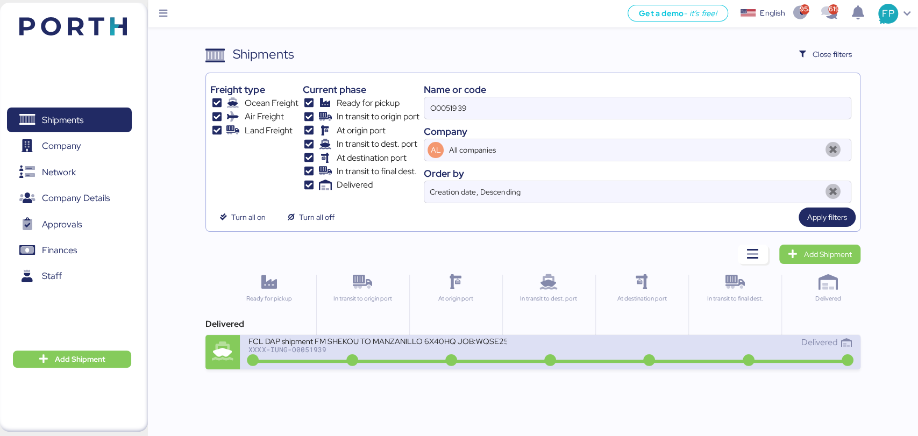
click at [437, 350] on div "XXXX-IUNG-O0051939" at bounding box center [377, 350] width 258 height 8
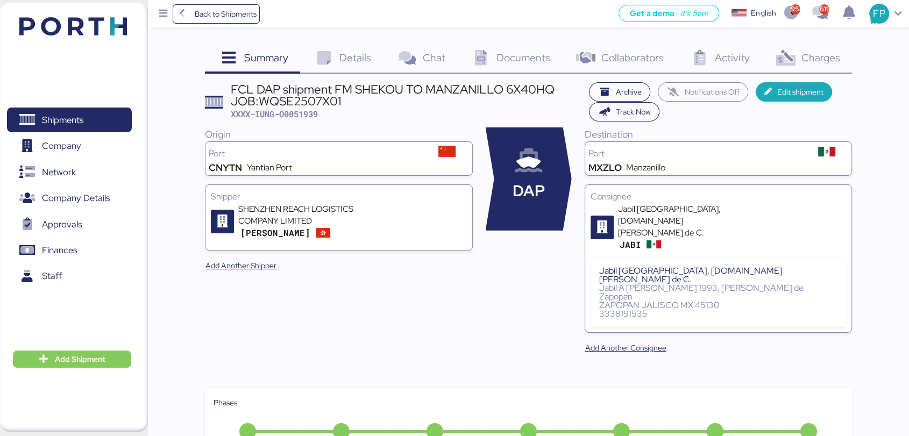
click at [809, 56] on span "Charges" at bounding box center [820, 58] width 39 height 14
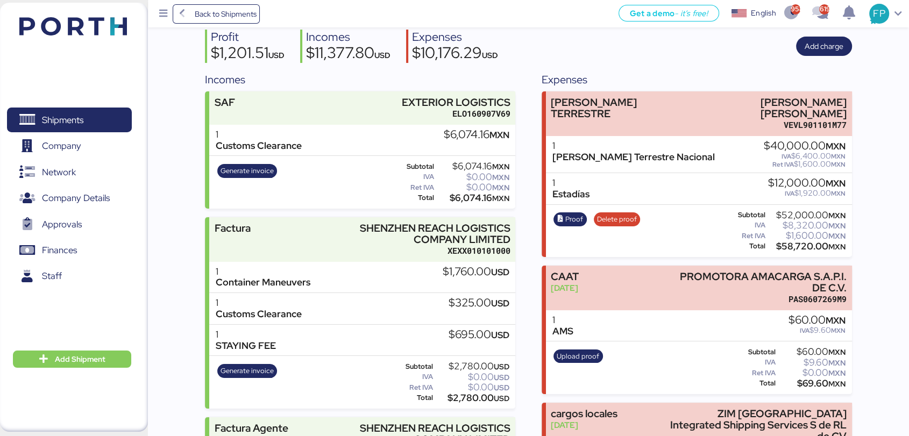
scroll to position [63, 0]
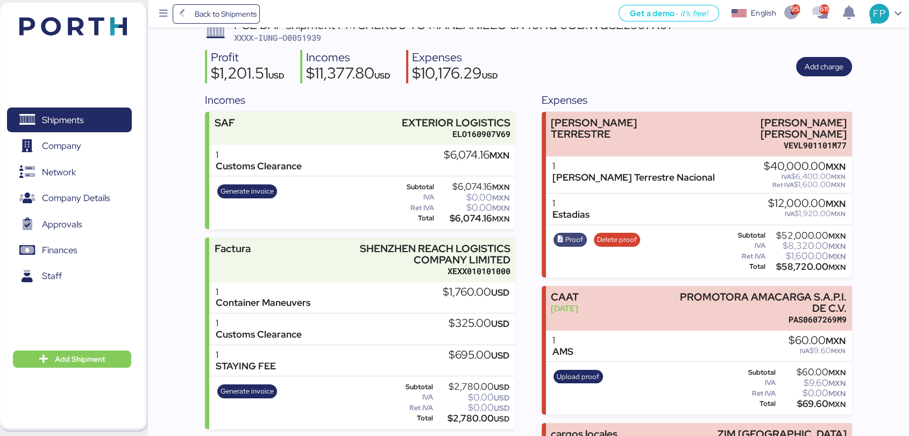
click at [566, 234] on span "Proof" at bounding box center [574, 240] width 18 height 12
click at [314, 35] on span "XXXX-IUNG-O0051939" at bounding box center [277, 37] width 87 height 11
copy span "O0051939"
click at [59, 125] on span "Shipments" at bounding box center [62, 120] width 41 height 16
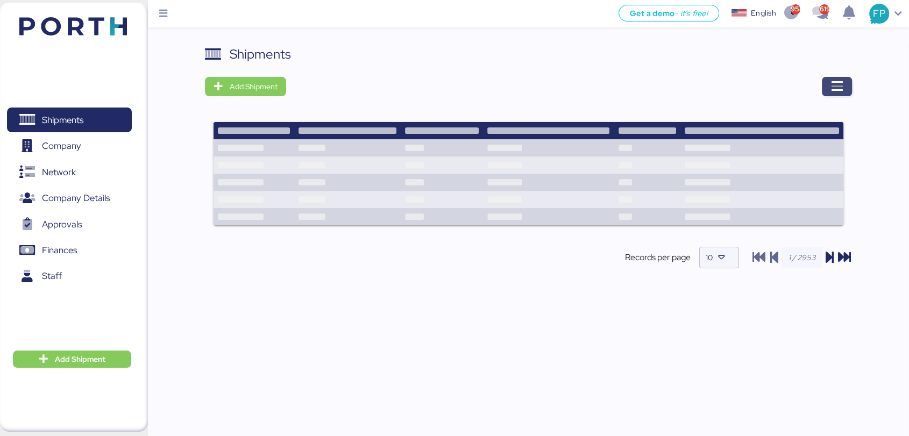
click at [833, 82] on icon "button" at bounding box center [836, 86] width 13 height 13
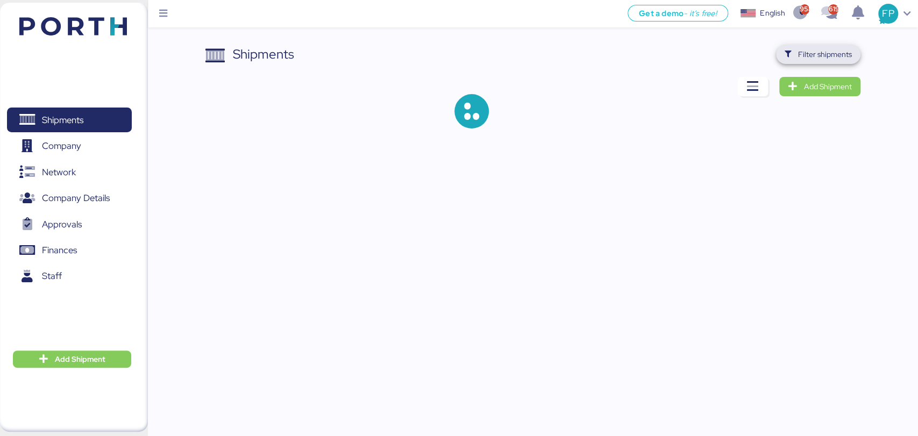
click at [821, 54] on span "Filter shipments" at bounding box center [825, 54] width 54 height 13
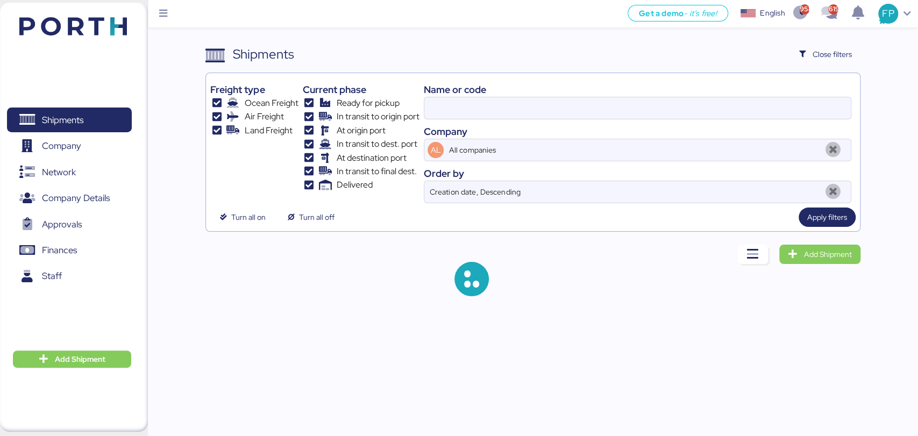
click at [436, 85] on div "Name or code" at bounding box center [637, 89] width 427 height 15
click at [450, 102] on input at bounding box center [637, 108] width 426 height 22
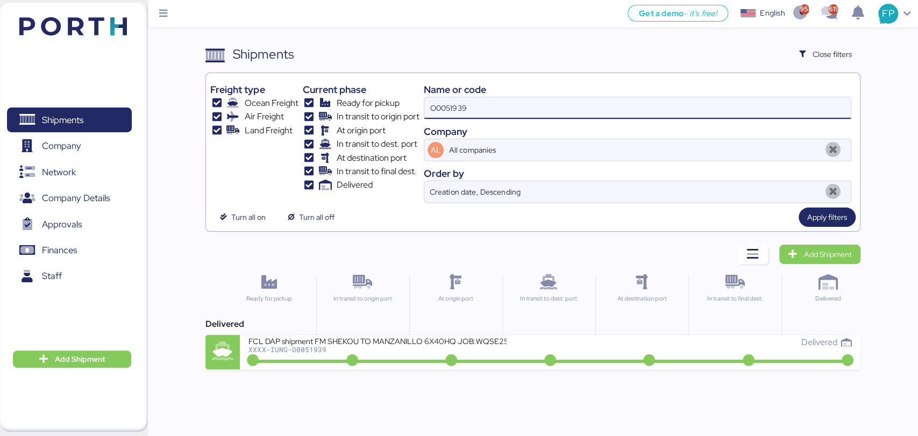
click at [450, 102] on input "O0051939" at bounding box center [637, 108] width 426 height 22
paste input "69"
type input "O0051969"
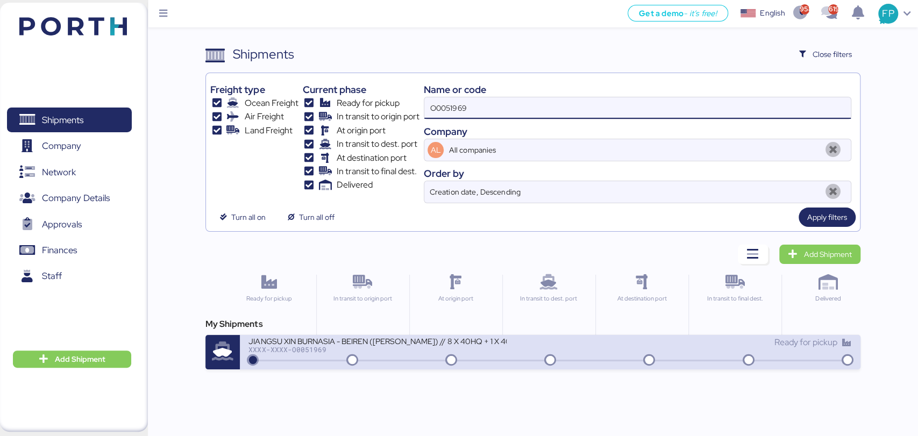
click at [408, 358] on div "JIANGSU XIN BURNASIA - BEIREN ([PERSON_NAME]) // 8 X 40HQ + 1 X 40FR // SHANGHA…" at bounding box center [399, 347] width 302 height 23
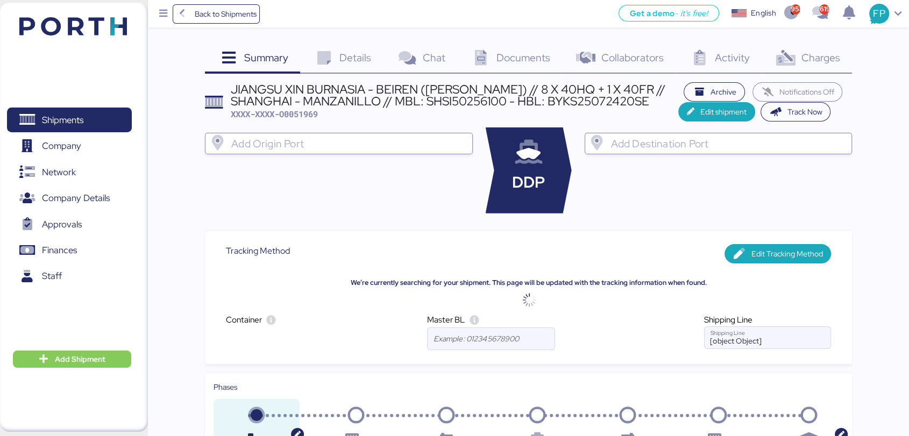
click at [809, 55] on span "Charges" at bounding box center [820, 58] width 39 height 14
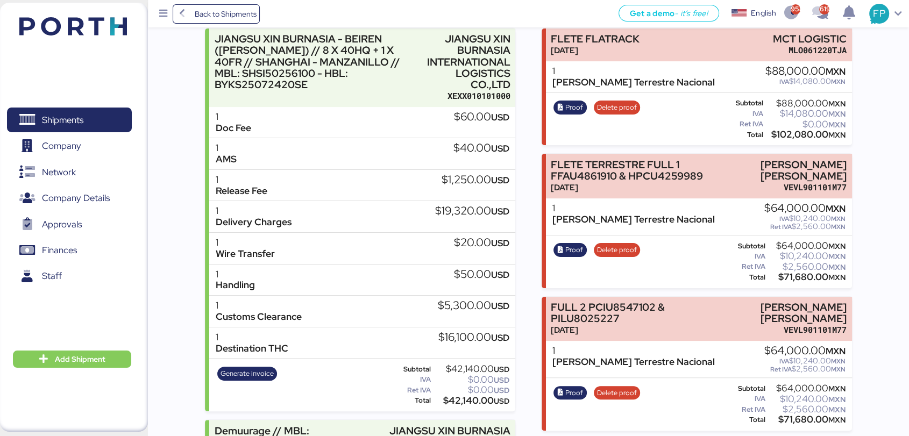
scroll to position [158, 0]
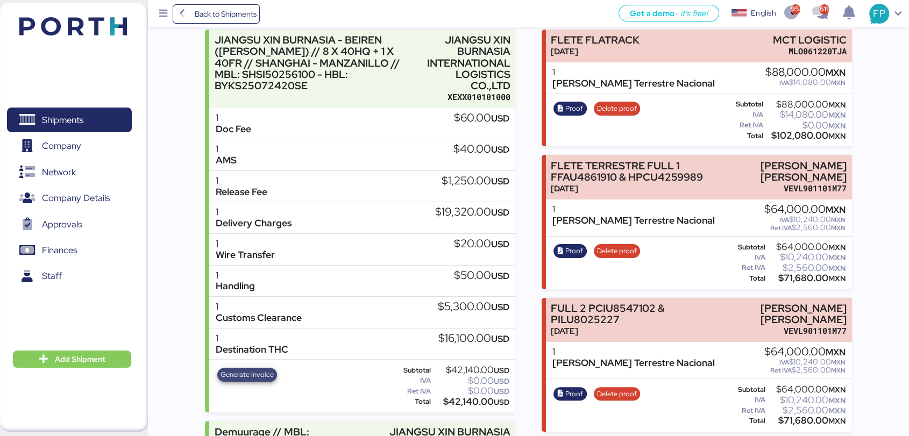
click at [254, 372] on span "Generate invoice" at bounding box center [247, 375] width 53 height 12
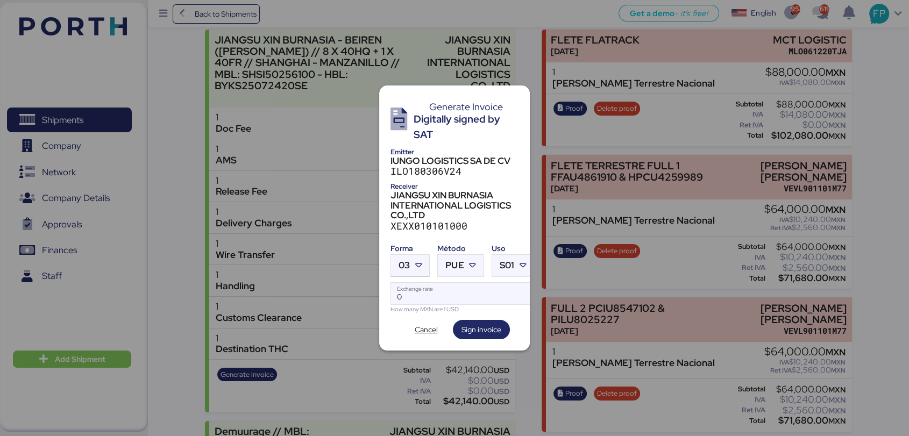
click at [411, 259] on div at bounding box center [419, 266] width 19 height 22
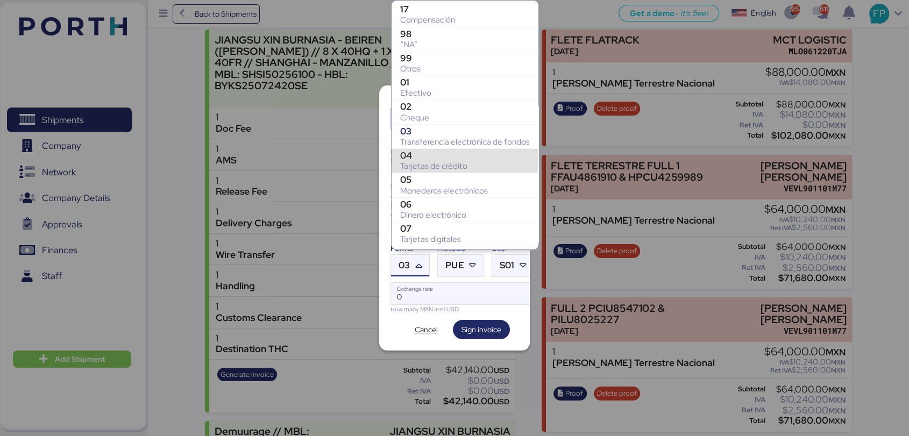
scroll to position [167, 0]
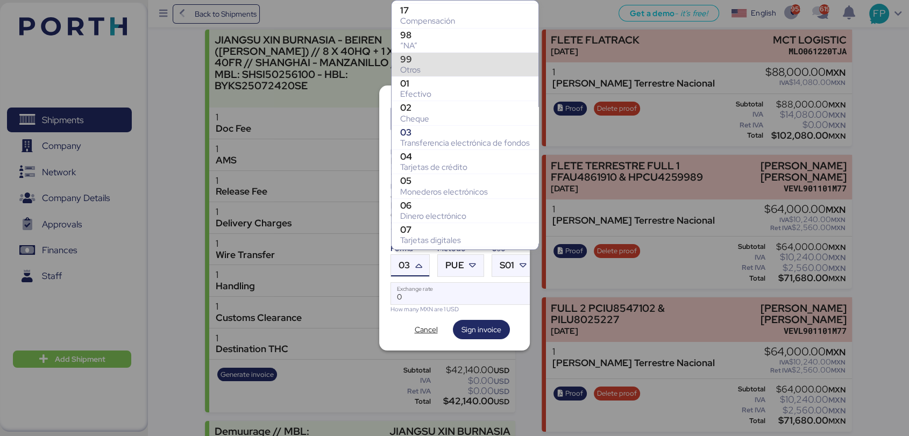
click at [427, 70] on div "Otros" at bounding box center [465, 70] width 130 height 11
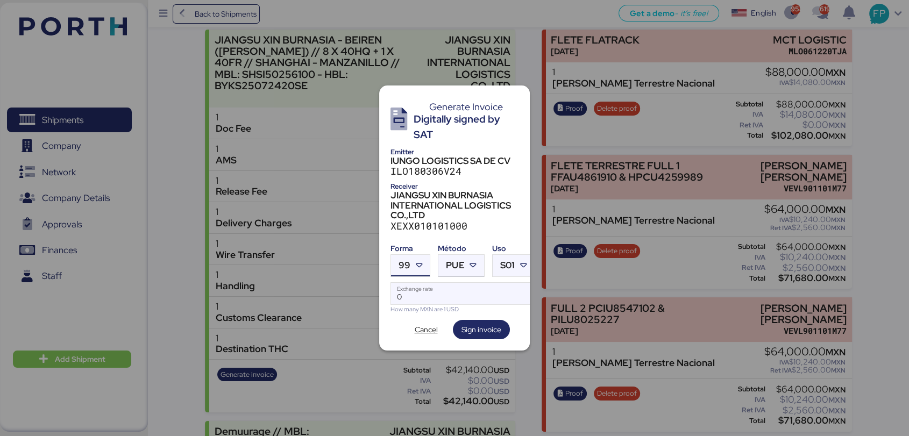
click at [469, 260] on icon at bounding box center [473, 265] width 11 height 11
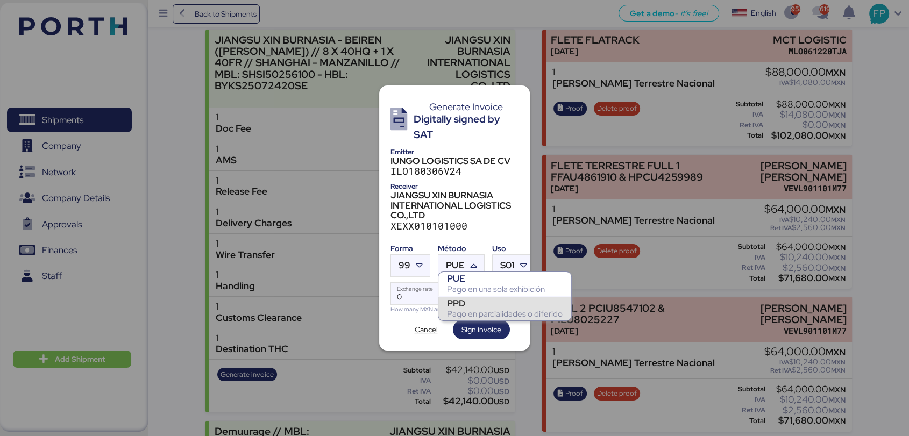
click at [481, 302] on div "PPD" at bounding box center [505, 303] width 116 height 11
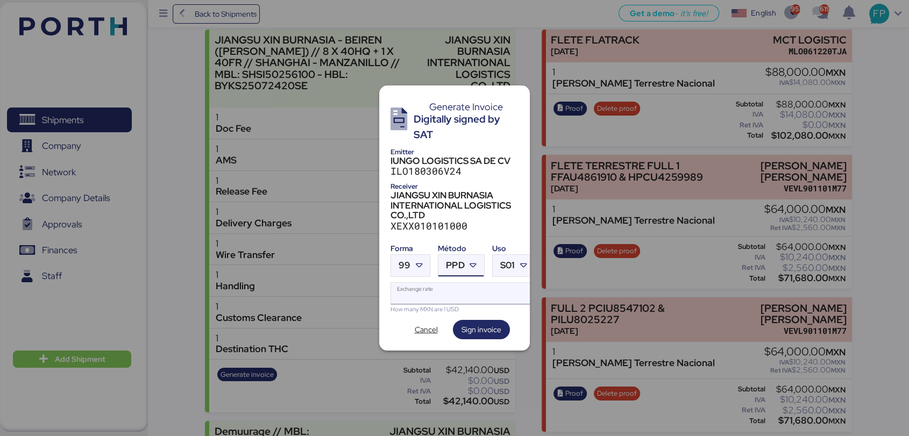
click at [416, 293] on input "Exchange rate" at bounding box center [462, 294] width 143 height 22
paste input "18.6615"
type input "18.6615"
click at [479, 328] on span "Sign invoice" at bounding box center [481, 329] width 40 height 13
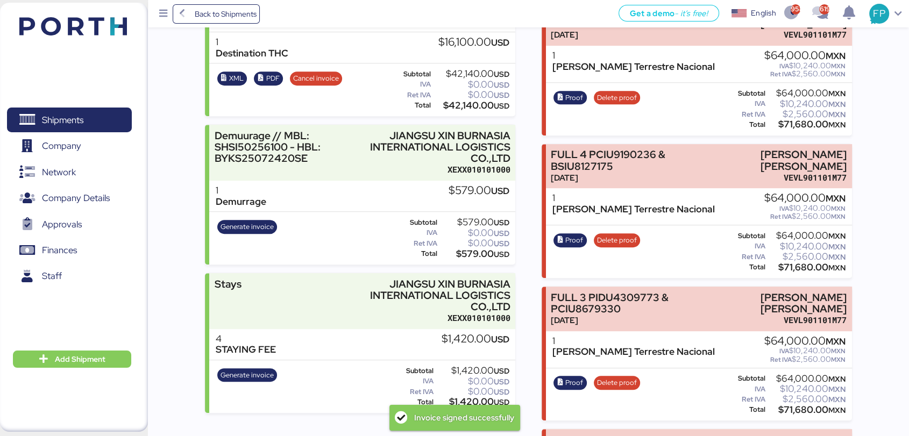
scroll to position [459, 0]
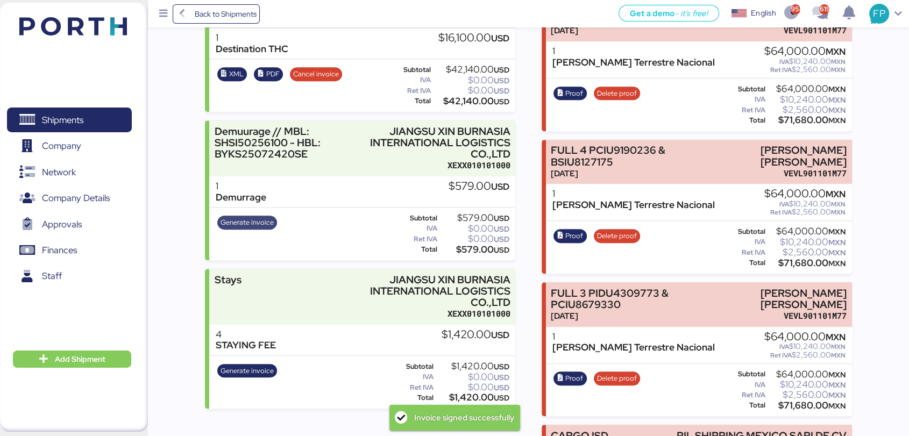
click at [263, 223] on span "Generate invoice" at bounding box center [247, 223] width 53 height 12
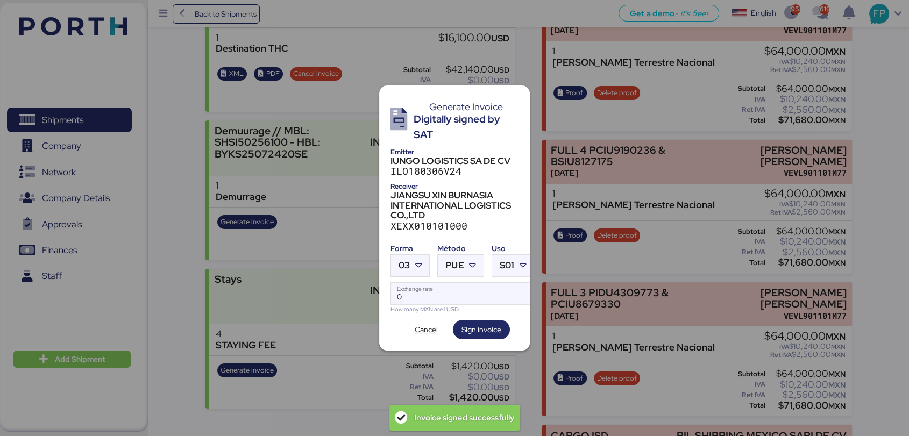
click at [408, 261] on span "03" at bounding box center [404, 265] width 11 height 9
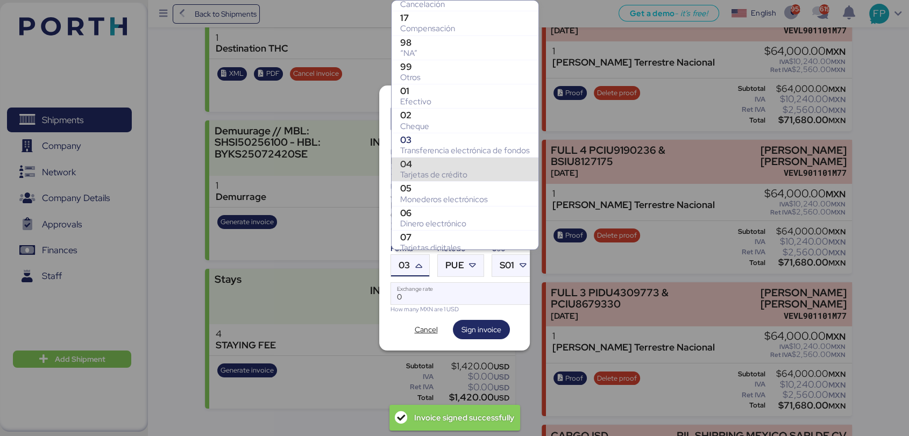
scroll to position [159, 0]
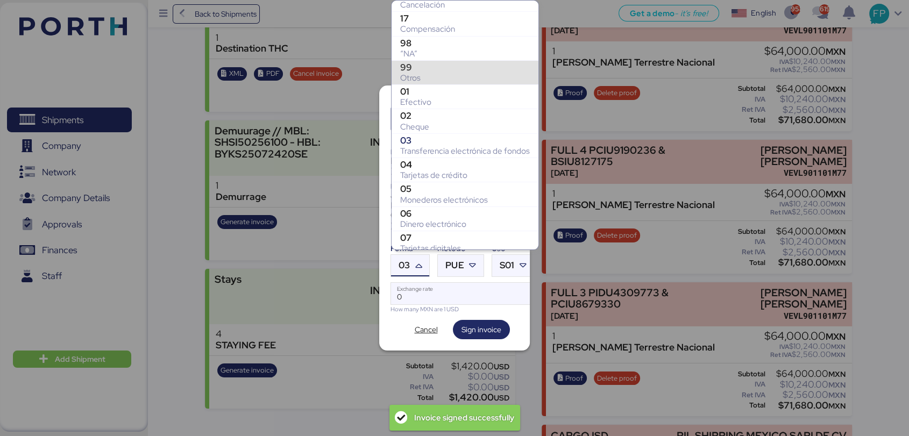
click at [433, 73] on div "Otros" at bounding box center [465, 78] width 130 height 11
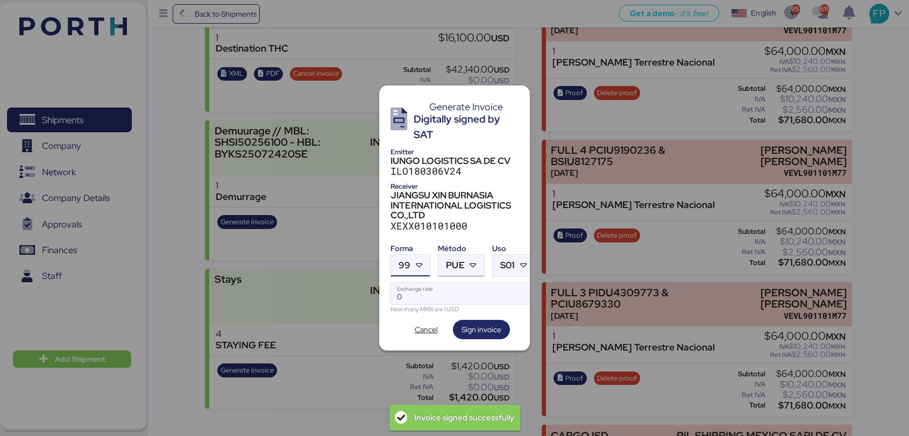
click at [468, 260] on icon at bounding box center [473, 265] width 11 height 11
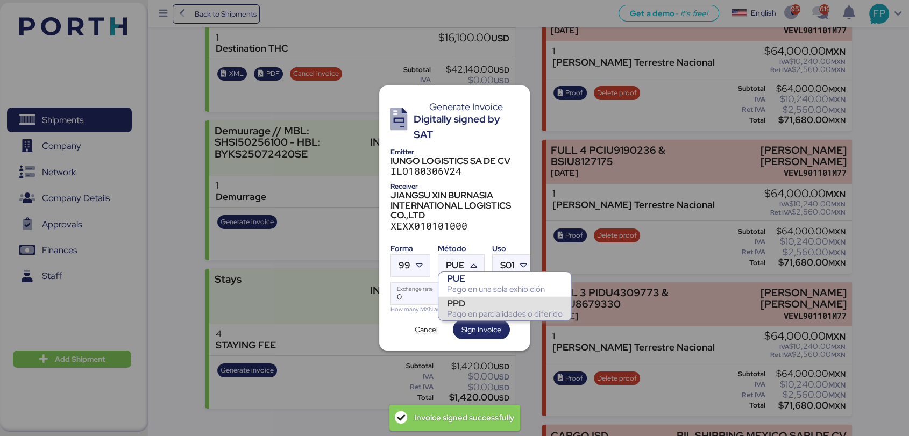
click at [469, 298] on div "PPD" at bounding box center [505, 303] width 116 height 11
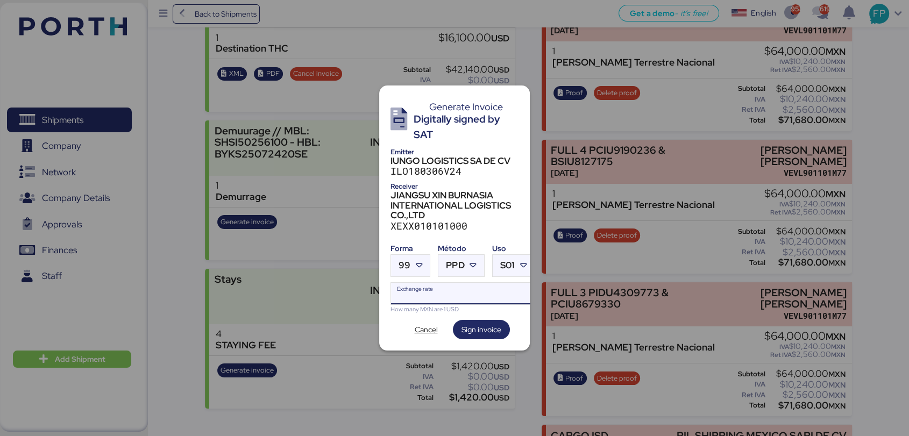
click at [431, 283] on input "Exchange rate" at bounding box center [462, 294] width 143 height 22
paste input "18.6615"
type input "18.6615"
click at [489, 332] on span "Sign invoice" at bounding box center [481, 329] width 40 height 15
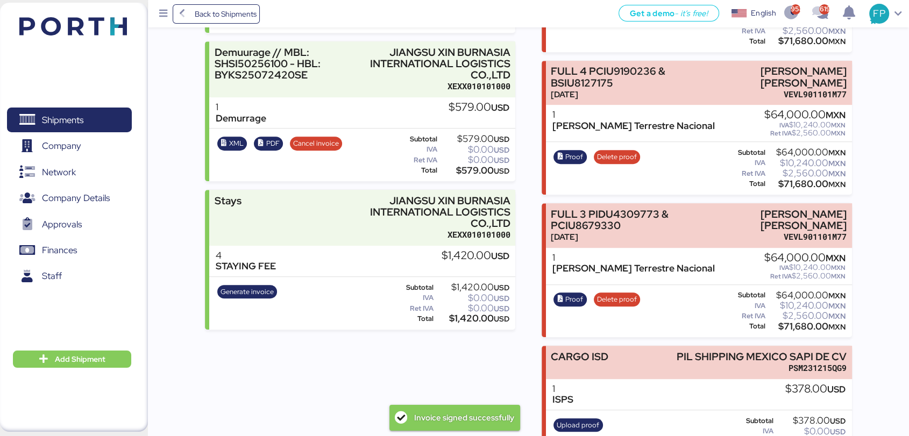
scroll to position [602, 0]
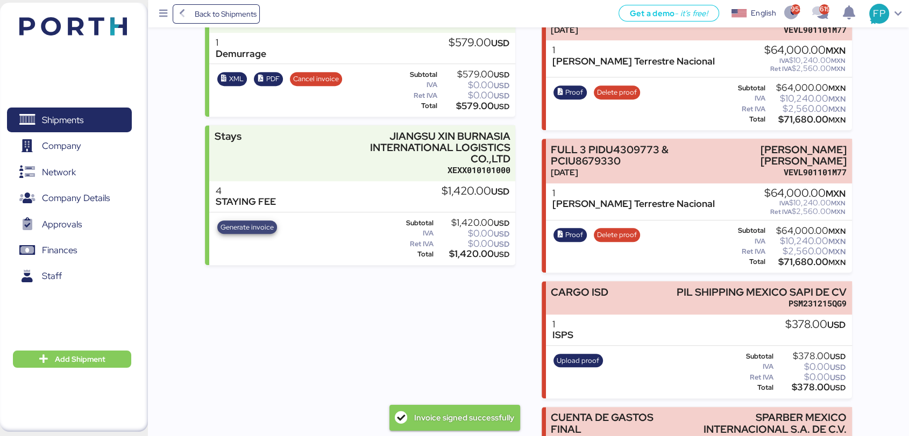
click at [261, 232] on span "Generate invoice" at bounding box center [247, 228] width 53 height 12
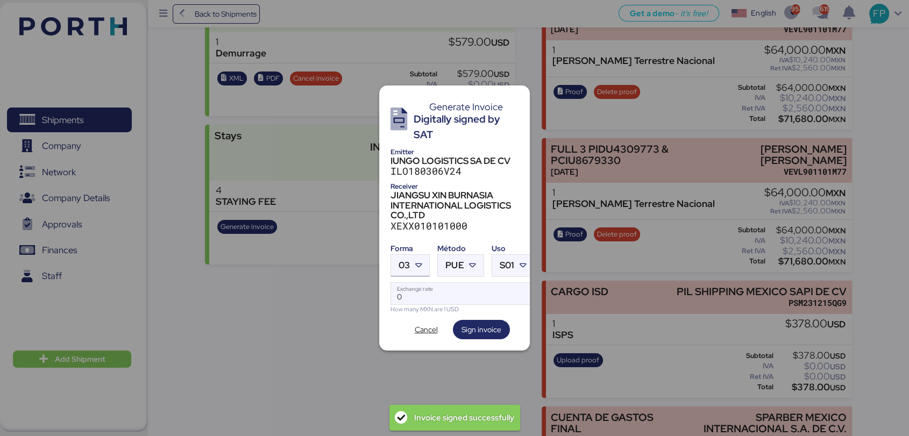
click at [399, 262] on span "03" at bounding box center [404, 265] width 11 height 9
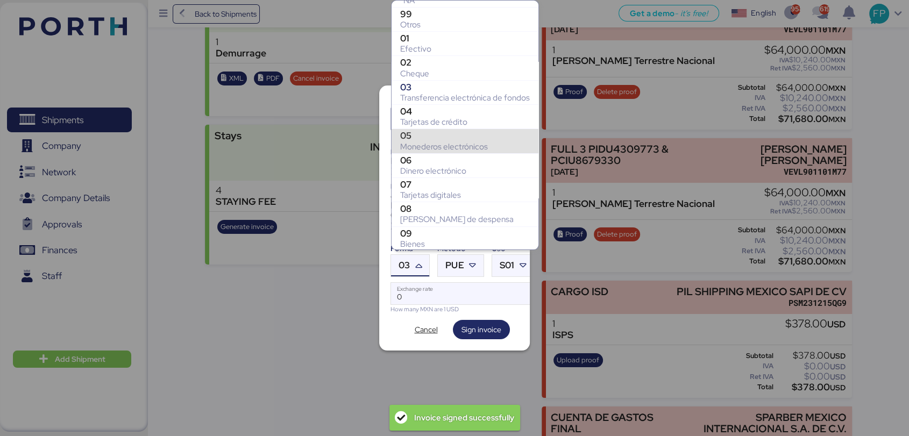
scroll to position [162, 0]
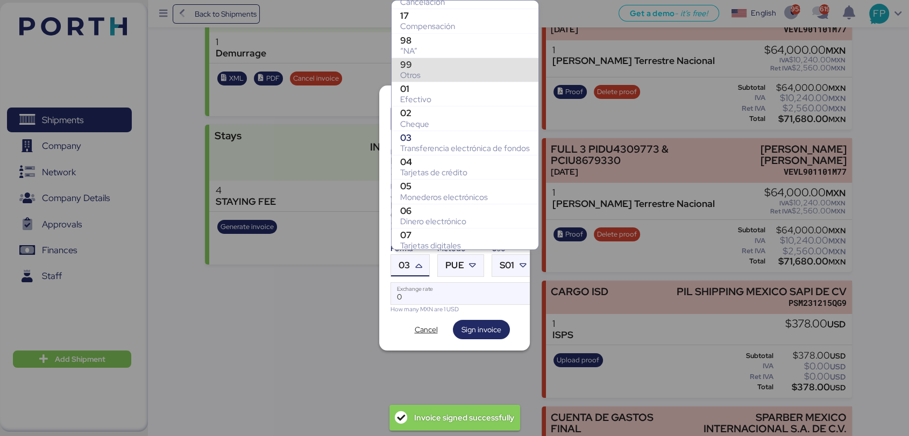
click at [417, 78] on div "Otros" at bounding box center [465, 75] width 130 height 11
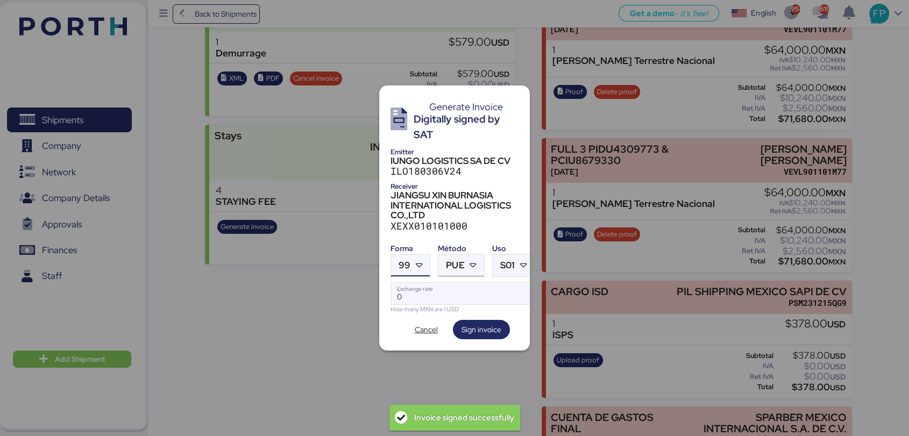
click at [460, 261] on span "PUE" at bounding box center [455, 265] width 18 height 9
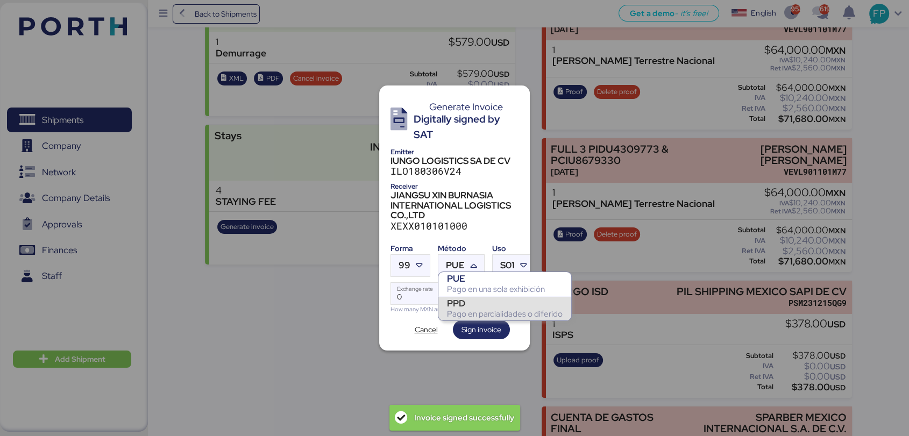
click at [478, 298] on div "PPD" at bounding box center [505, 303] width 116 height 11
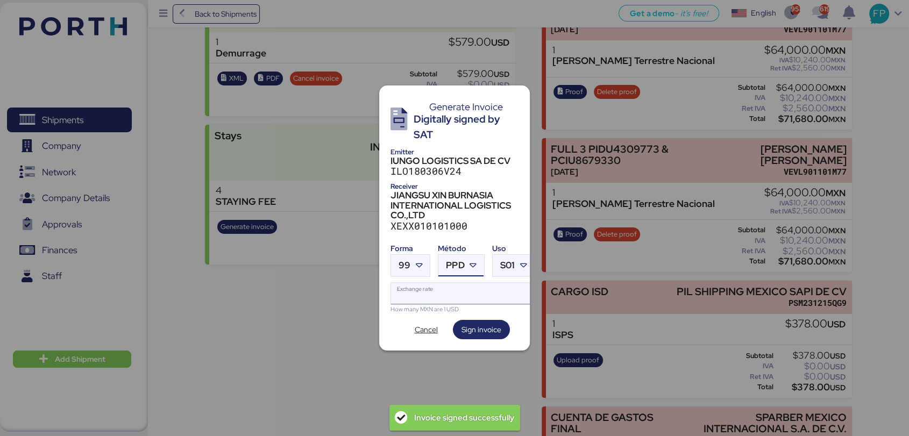
click at [457, 288] on input "Exchange rate" at bounding box center [462, 294] width 143 height 22
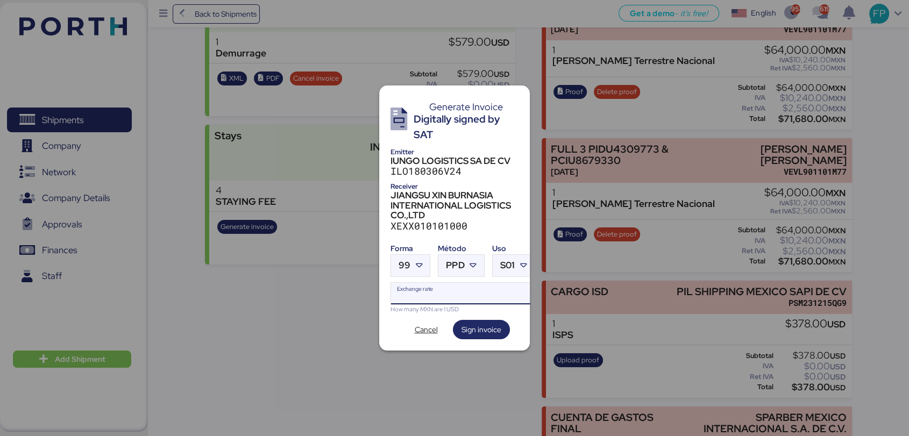
paste input "18.6615"
type input "18.6615"
click at [489, 329] on span "Sign invoice" at bounding box center [481, 329] width 40 height 13
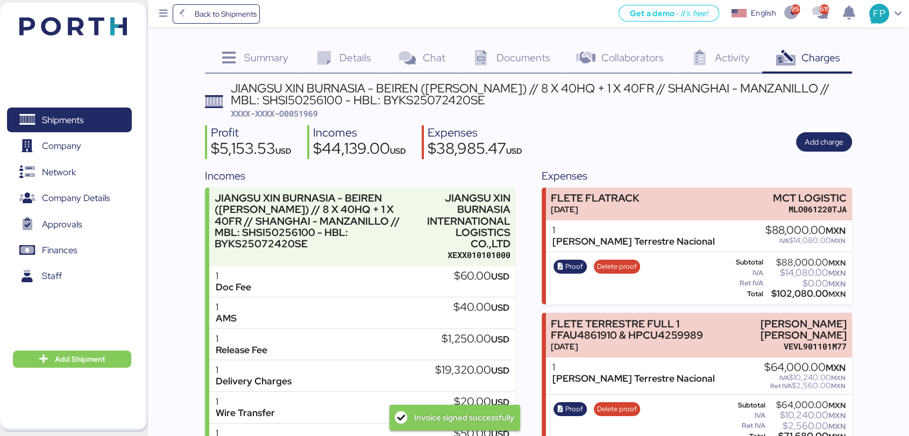
click at [311, 117] on span "XXXX-XXXX-O0051969" at bounding box center [274, 113] width 87 height 11
copy span "O0051969"
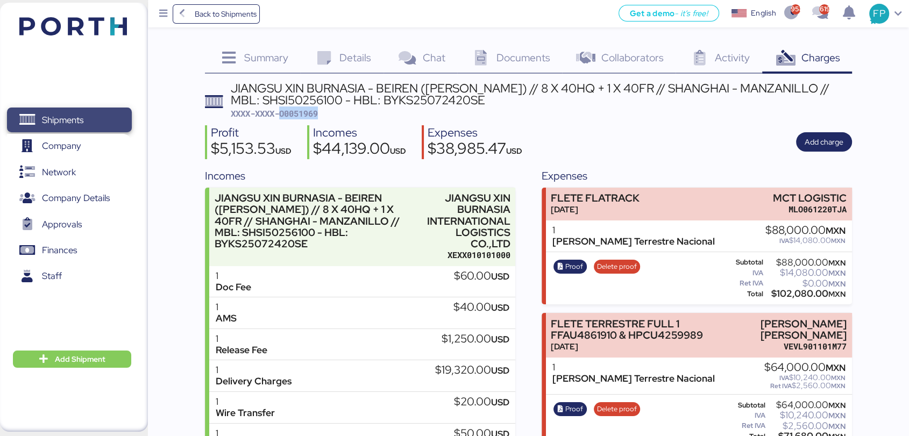
click at [90, 120] on span "Shipments" at bounding box center [69, 120] width 116 height 16
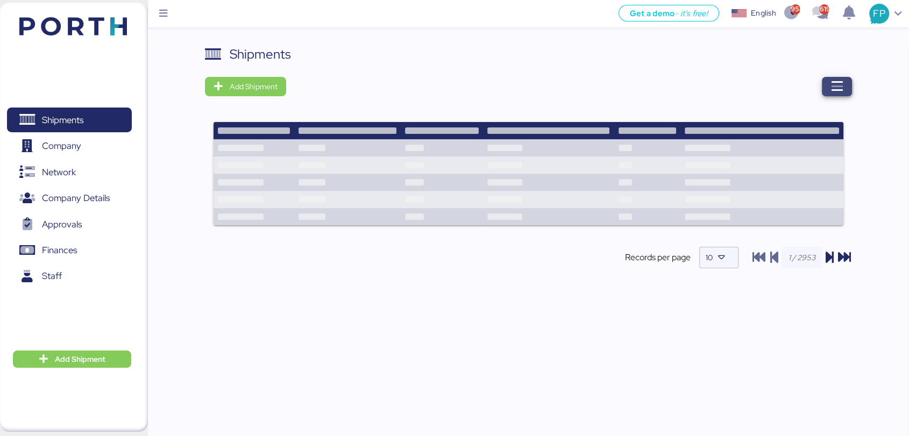
click at [835, 84] on icon "button" at bounding box center [836, 86] width 13 height 13
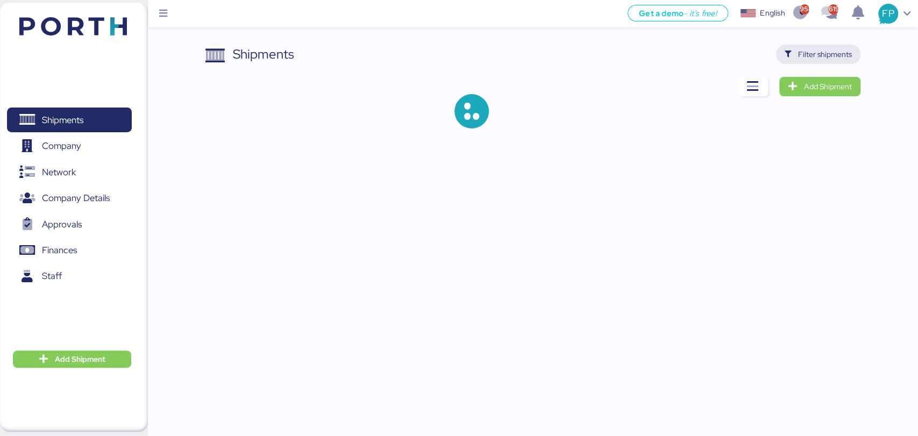
click at [812, 47] on span "Filter shipments" at bounding box center [818, 54] width 67 height 15
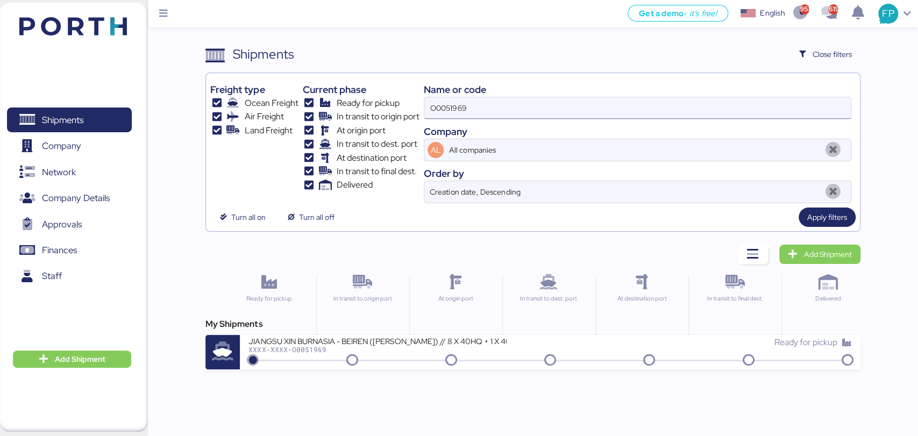
click at [431, 112] on input "O0051969" at bounding box center [637, 108] width 426 height 22
paste input "A0052092"
type input "A0052092"
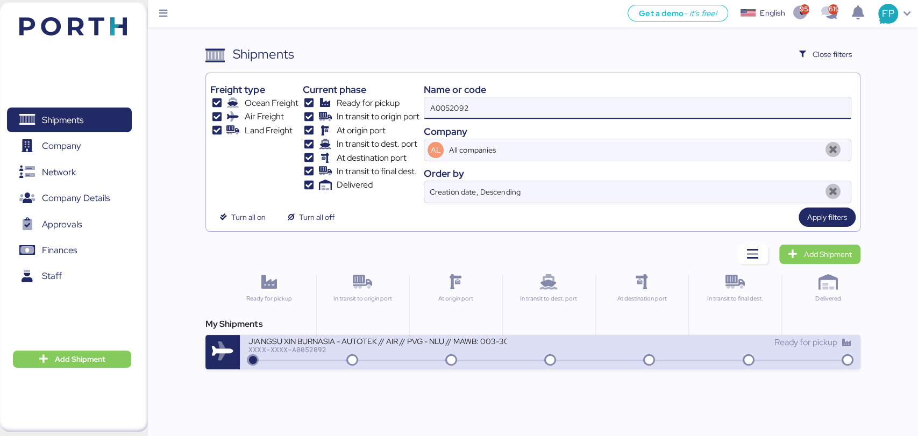
click at [415, 351] on div "XXXX-XXXX-A0052092" at bounding box center [377, 350] width 258 height 8
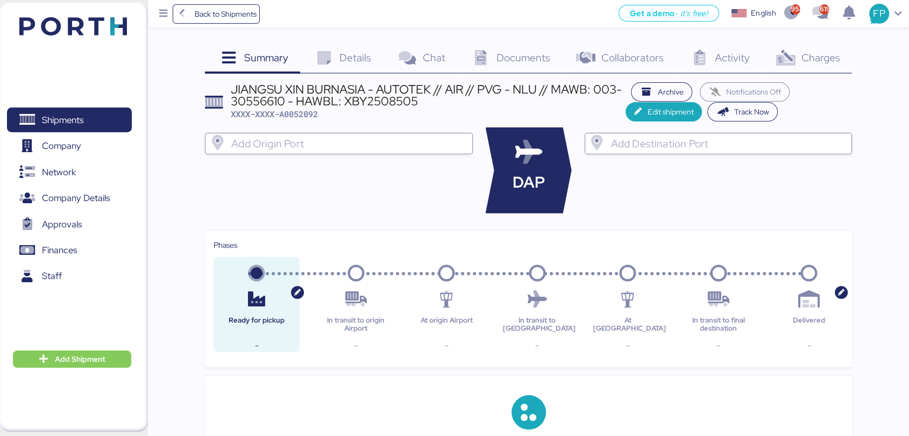
click at [818, 61] on span "Charges" at bounding box center [820, 58] width 39 height 14
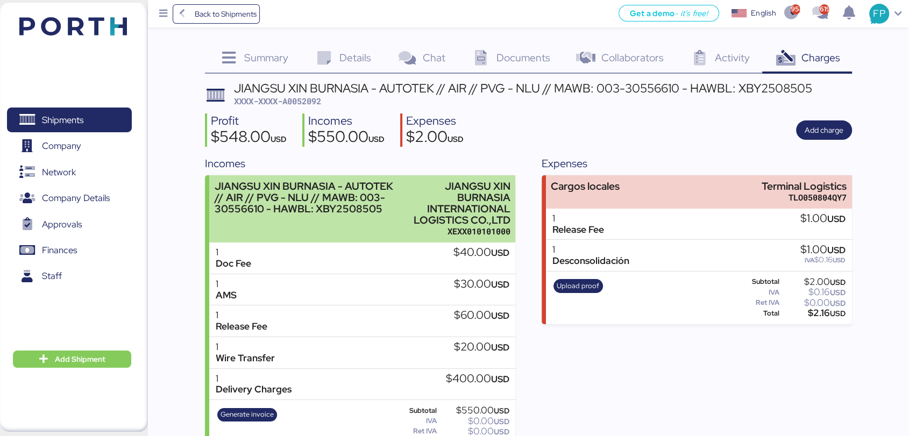
scroll to position [26, 0]
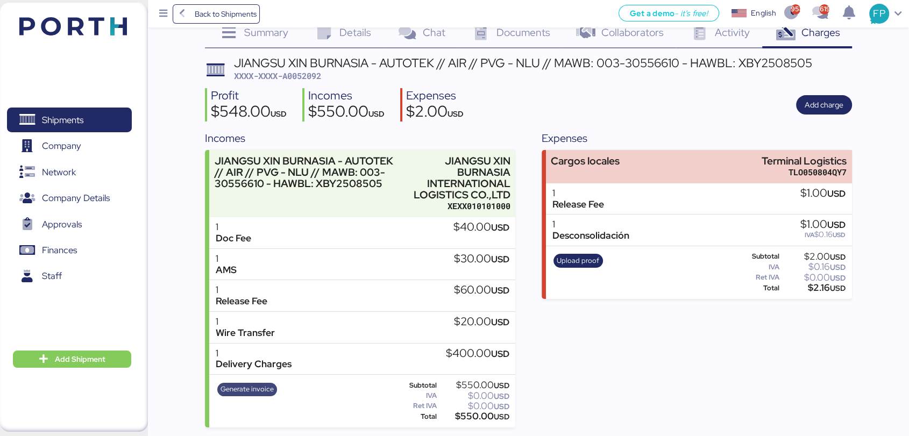
click at [264, 384] on span "Generate invoice" at bounding box center [247, 389] width 53 height 12
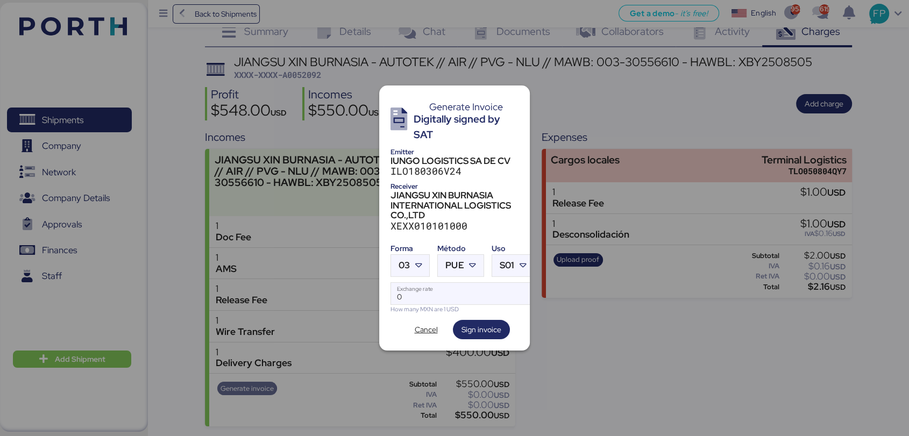
scroll to position [0, 0]
click at [410, 258] on div at bounding box center [419, 266] width 19 height 22
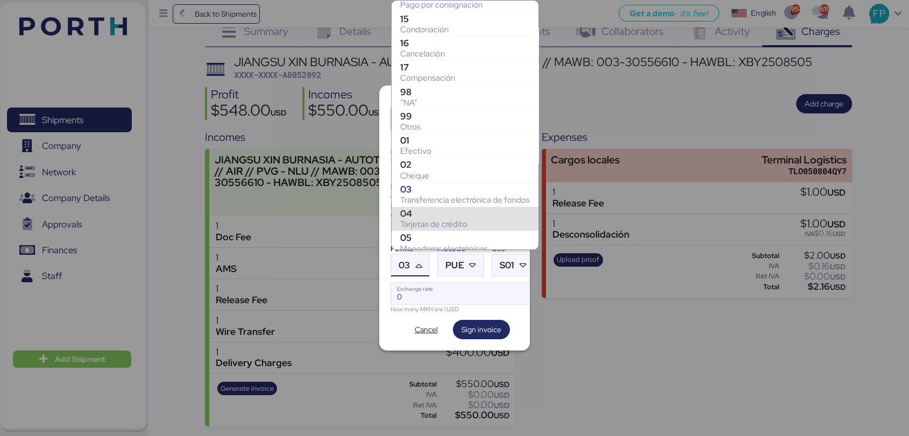
scroll to position [109, 0]
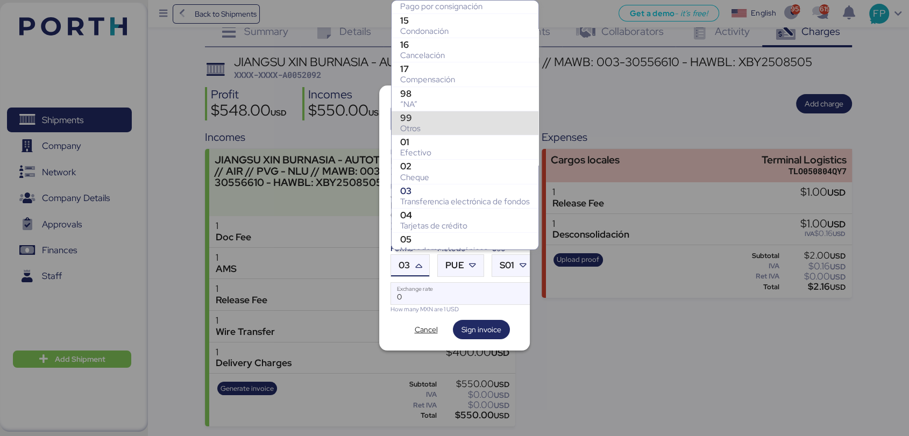
click at [420, 127] on div "Otros" at bounding box center [465, 128] width 130 height 11
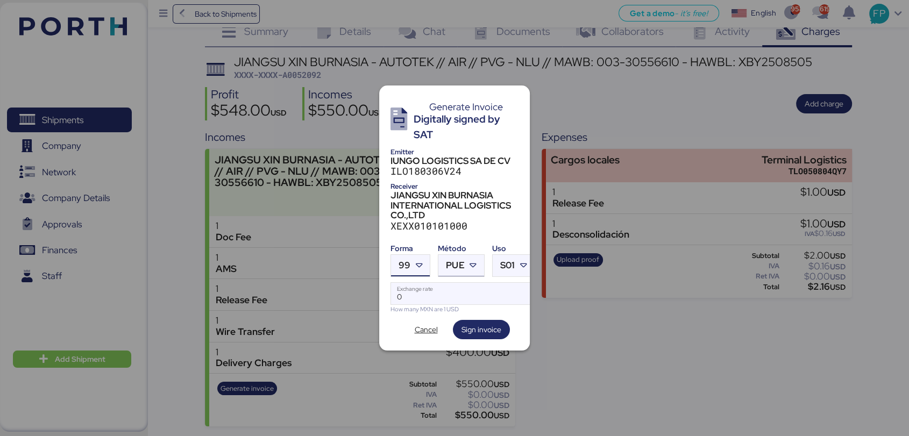
click at [446, 267] on div "PUE" at bounding box center [455, 266] width 18 height 22
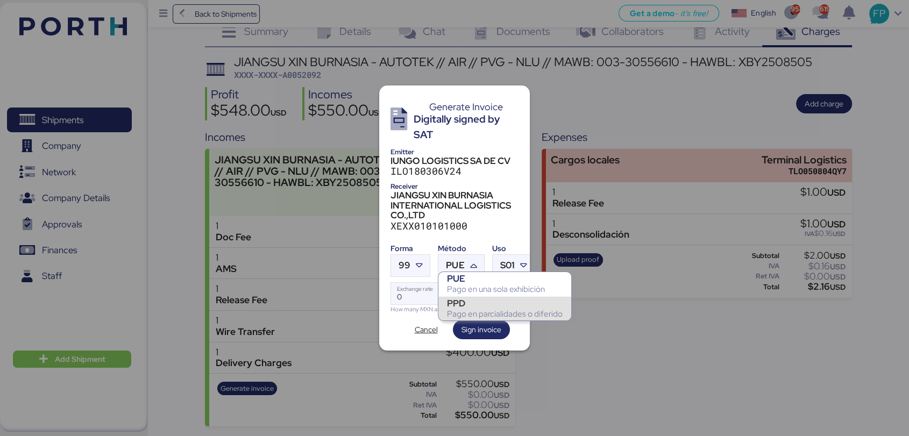
click at [460, 301] on div "PPD" at bounding box center [505, 303] width 116 height 11
